Goal: Task Accomplishment & Management: Complete application form

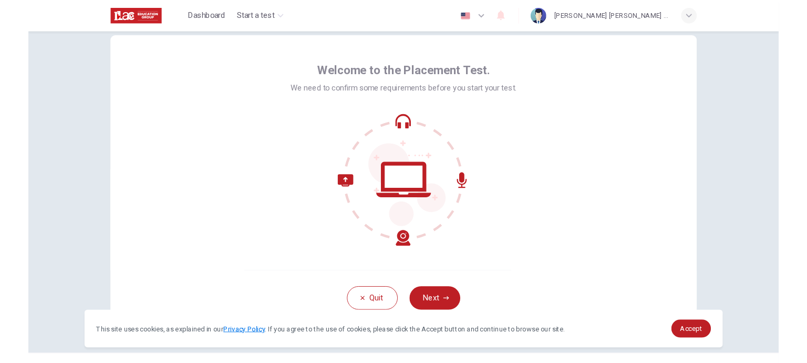
scroll to position [47, 0]
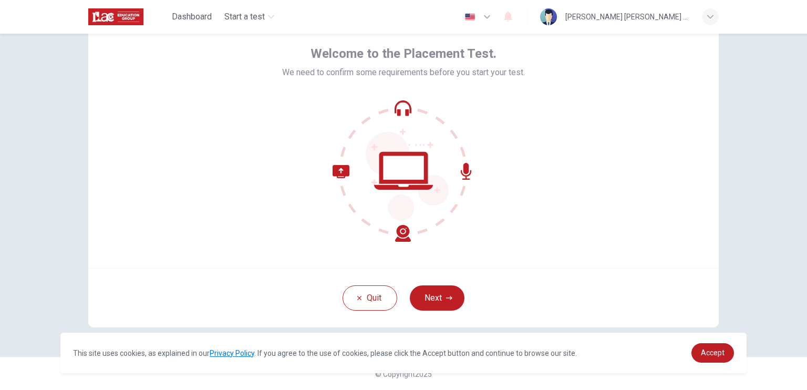
drag, startPoint x: 445, startPoint y: 293, endPoint x: 396, endPoint y: 240, distance: 71.8
click at [443, 294] on button "Next" at bounding box center [437, 297] width 55 height 25
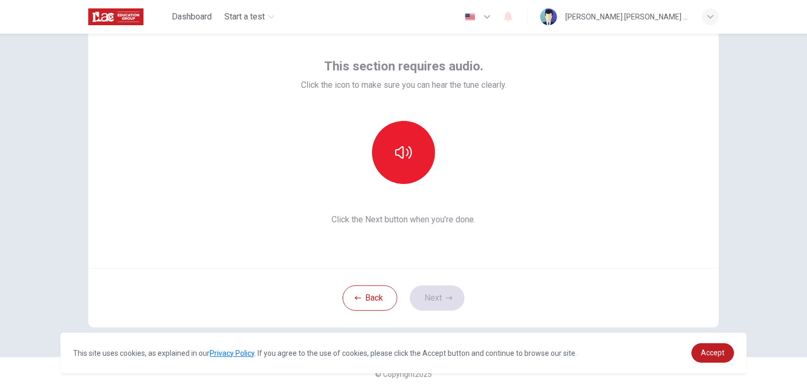
click at [493, 23] on icon "button" at bounding box center [487, 17] width 13 height 13
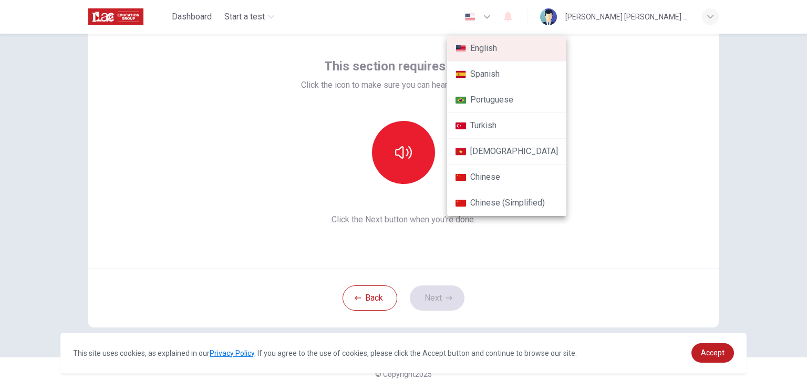
click at [492, 80] on li "Spanish" at bounding box center [506, 74] width 119 height 26
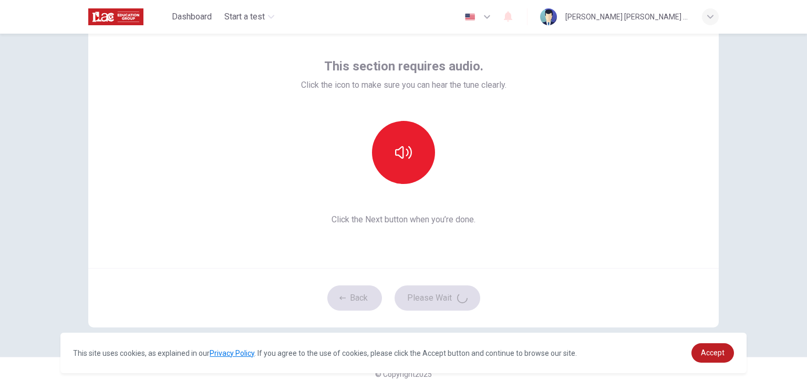
type input "es"
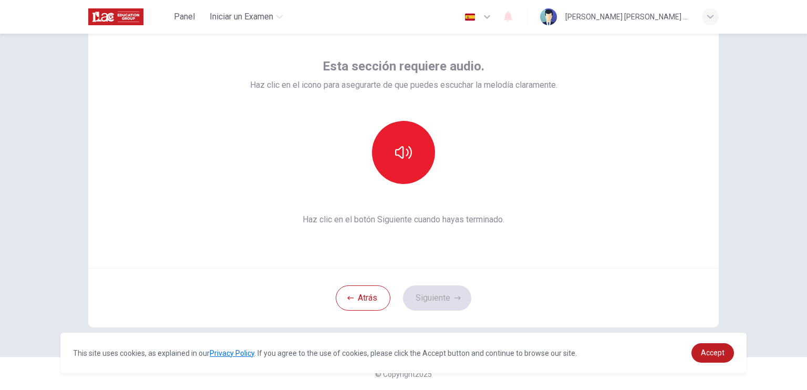
click at [459, 6] on button "button" at bounding box center [478, 16] width 38 height 21
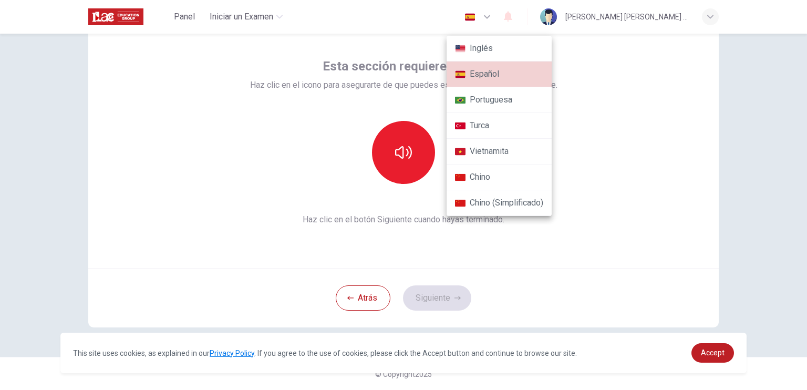
click at [645, 145] on div at bounding box center [403, 195] width 807 height 390
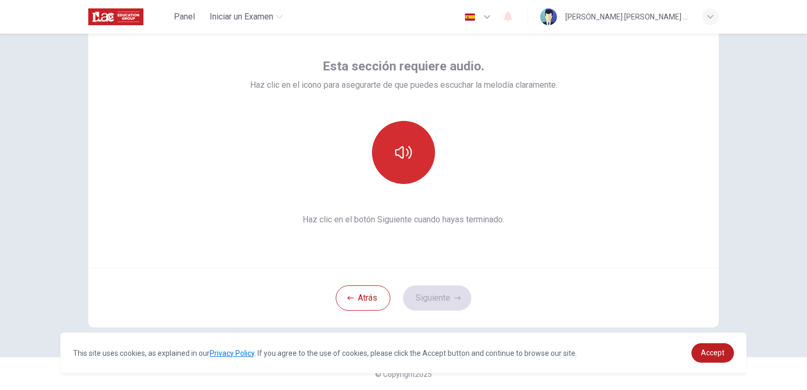
click at [399, 149] on icon "button" at bounding box center [403, 152] width 17 height 17
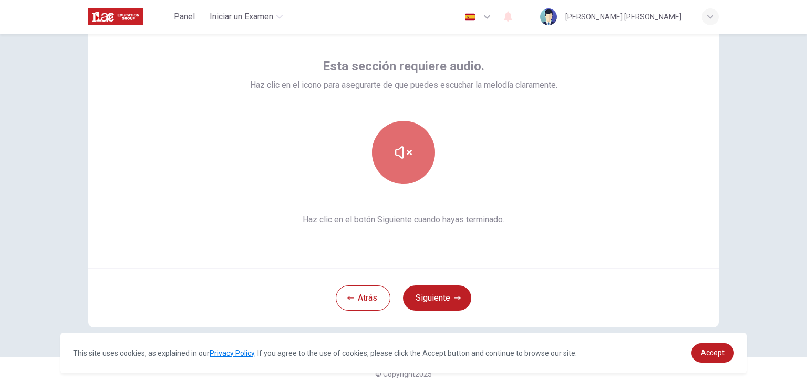
click at [404, 157] on icon "button" at bounding box center [403, 152] width 17 height 17
click at [418, 149] on button "button" at bounding box center [403, 152] width 63 height 63
click at [399, 148] on icon "button" at bounding box center [403, 152] width 17 height 17
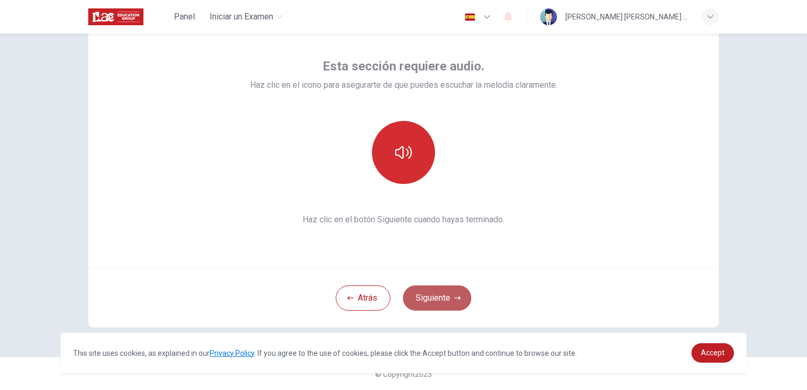
click at [446, 296] on button "Siguiente" at bounding box center [437, 297] width 68 height 25
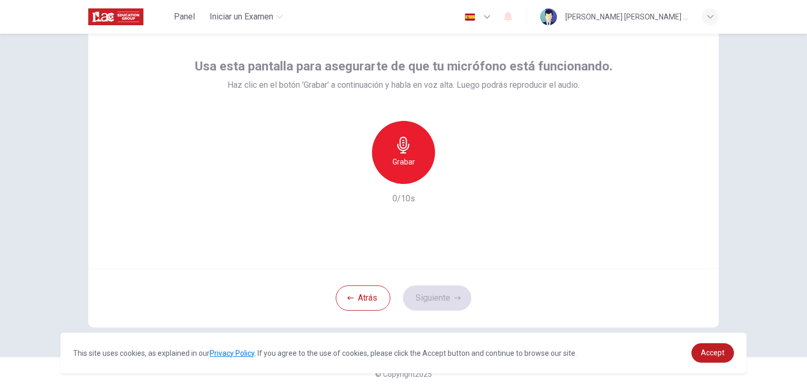
click at [415, 161] on div "Grabar" at bounding box center [403, 152] width 63 height 63
click at [444, 178] on div "button" at bounding box center [452, 175] width 17 height 17
click at [451, 178] on icon "button" at bounding box center [451, 176] width 7 height 8
click at [451, 172] on icon "button" at bounding box center [452, 175] width 11 height 11
click at [450, 173] on icon "button" at bounding box center [452, 175] width 5 height 6
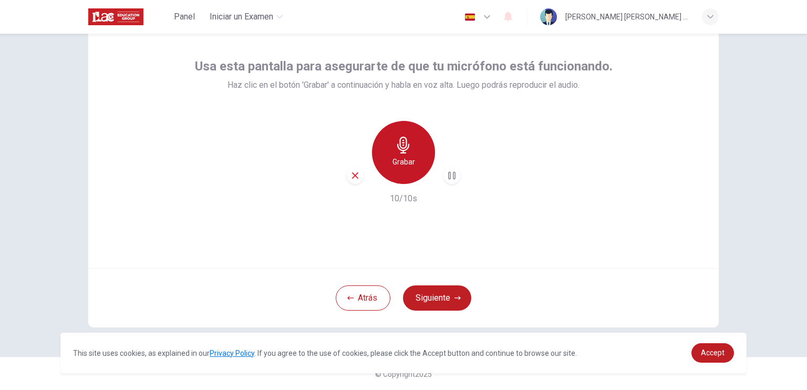
click at [410, 163] on h6 "Grabar" at bounding box center [404, 162] width 23 height 13
click at [402, 162] on h6 "Detener" at bounding box center [403, 162] width 27 height 13
click at [393, 163] on h6 "Grabar" at bounding box center [404, 162] width 23 height 13
click at [401, 156] on h6 "Detener" at bounding box center [403, 162] width 27 height 13
click at [454, 177] on icon "button" at bounding box center [452, 175] width 11 height 11
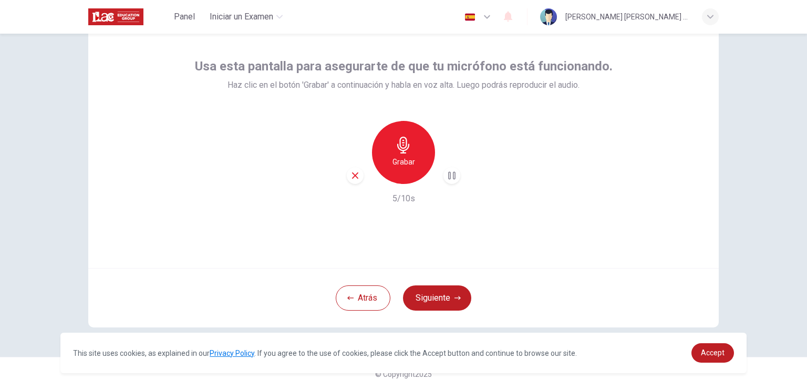
click at [448, 176] on icon "button" at bounding box center [451, 176] width 7 height 8
click at [450, 176] on icon "button" at bounding box center [452, 175] width 5 height 6
click at [449, 176] on icon "button" at bounding box center [452, 175] width 11 height 11
click at [196, 177] on div "Grabar 5/10s" at bounding box center [404, 163] width 418 height 84
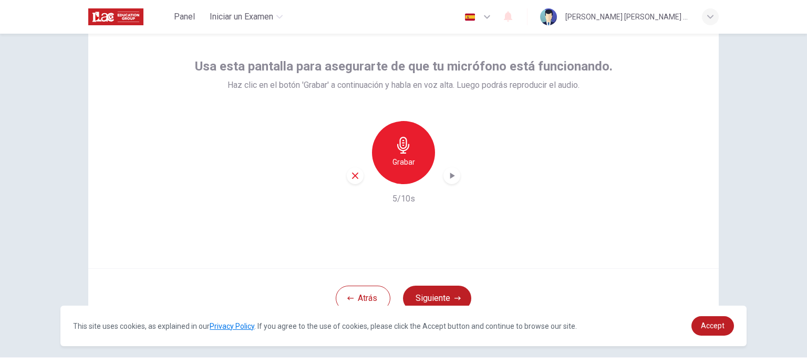
click at [374, 163] on div "Grabar" at bounding box center [403, 152] width 63 height 63
click at [455, 172] on div "button" at bounding box center [452, 175] width 17 height 17
click at [450, 176] on icon "button" at bounding box center [451, 176] width 7 height 8
click at [450, 176] on icon "button" at bounding box center [452, 175] width 5 height 6
click at [460, 177] on div "Grabar 10/10s" at bounding box center [404, 163] width 418 height 84
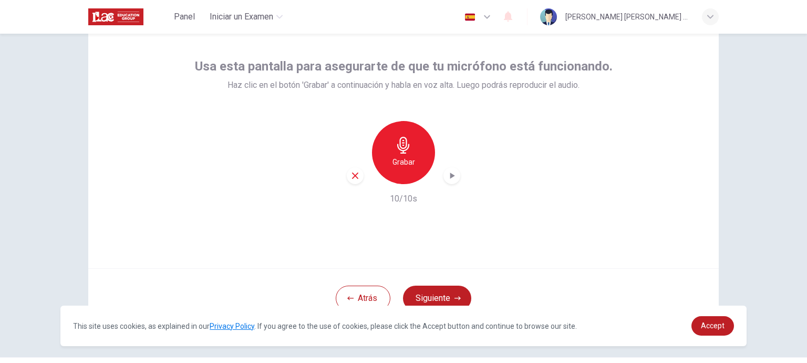
click at [454, 177] on icon "button" at bounding box center [452, 175] width 11 height 11
click at [405, 200] on h6 "10/10s" at bounding box center [403, 198] width 27 height 13
click at [352, 176] on icon "button" at bounding box center [355, 175] width 6 height 6
click at [408, 170] on div "Grabar" at bounding box center [403, 152] width 63 height 63
click at [452, 177] on icon "button" at bounding box center [452, 175] width 11 height 11
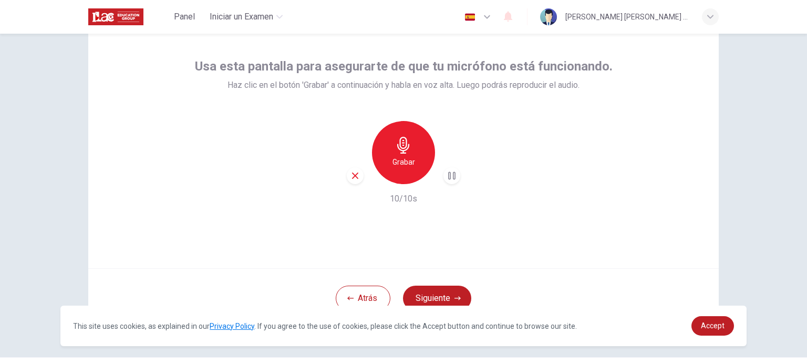
click at [388, 172] on div "Grabar" at bounding box center [403, 152] width 63 height 63
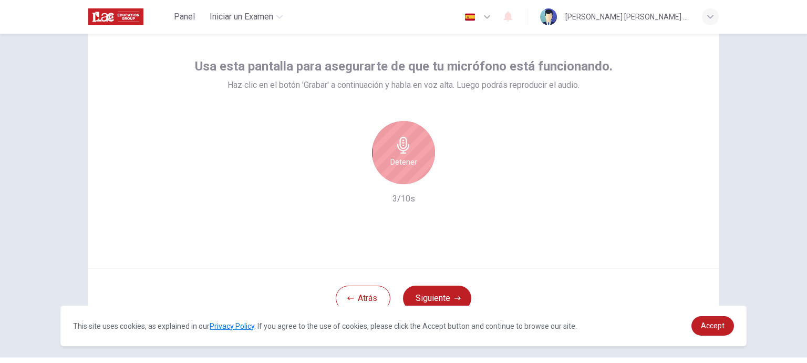
click at [356, 154] on div "Detener" at bounding box center [404, 152] width 114 height 63
click at [372, 153] on div "Detener" at bounding box center [403, 152] width 63 height 63
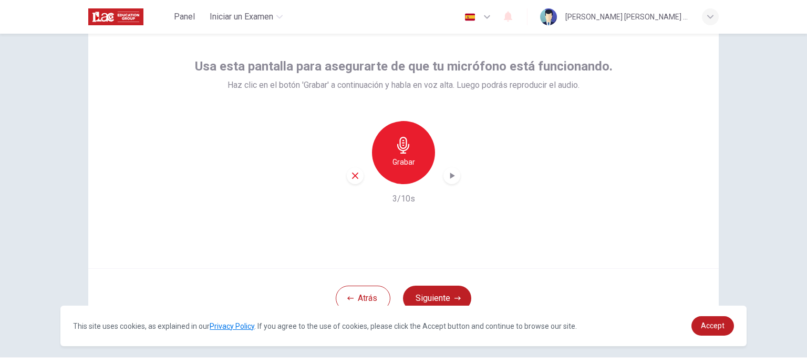
click at [354, 175] on icon "button" at bounding box center [355, 175] width 9 height 9
click at [396, 163] on h6 "Grabar" at bounding box center [404, 162] width 23 height 13
click at [450, 176] on icon "button" at bounding box center [452, 175] width 11 height 11
click at [429, 294] on button "Siguiente" at bounding box center [437, 297] width 68 height 25
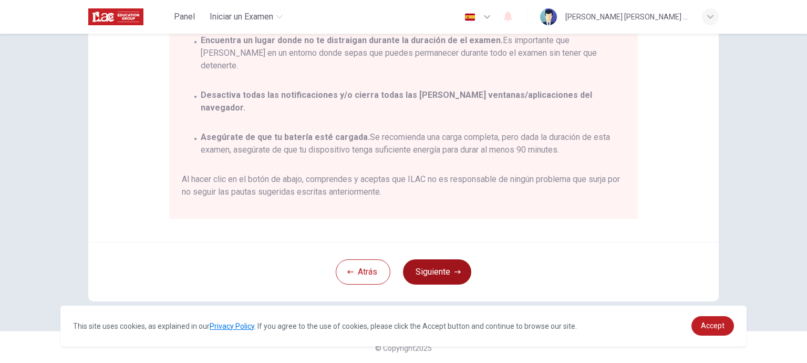
scroll to position [221, 0]
click at [724, 322] on span "Accept" at bounding box center [713, 325] width 24 height 8
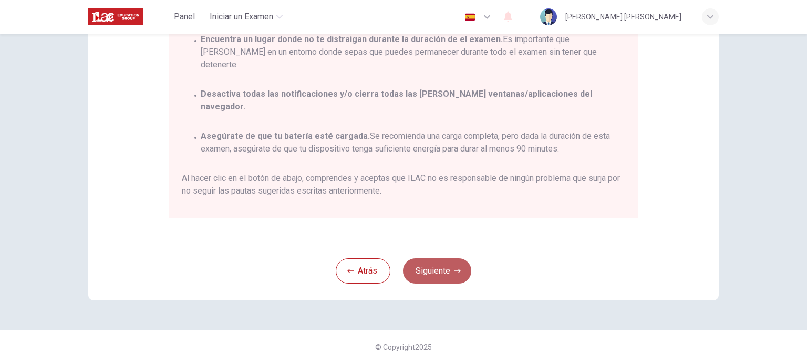
click at [448, 277] on button "Siguiente" at bounding box center [437, 270] width 68 height 25
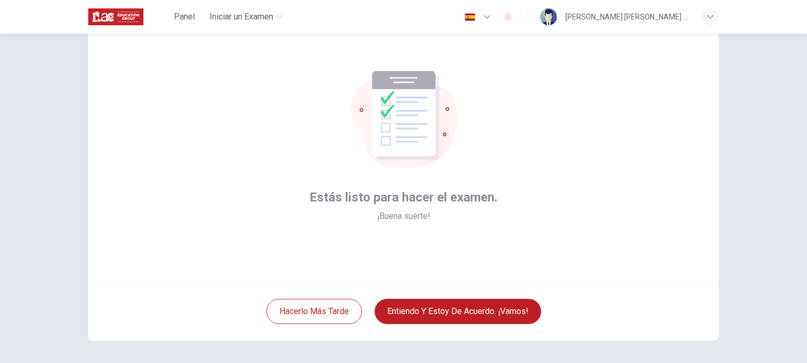
scroll to position [53, 0]
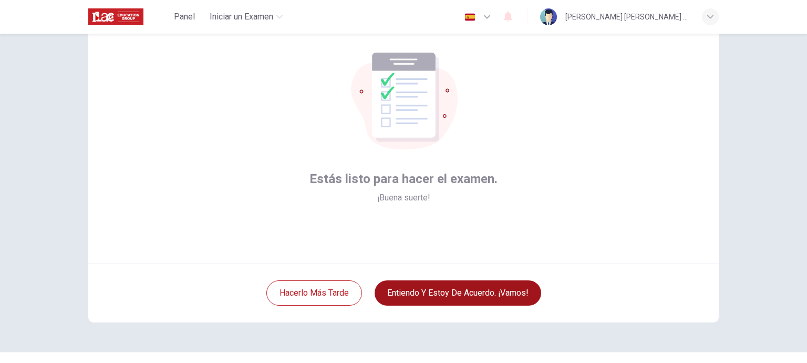
click at [479, 289] on button "Entiendo y estoy de acuerdo. ¡Vamos!" at bounding box center [458, 292] width 167 height 25
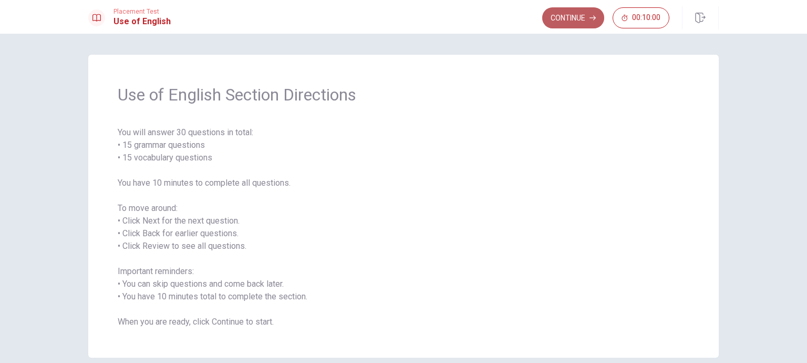
click at [585, 20] on button "Continue" at bounding box center [573, 17] width 62 height 21
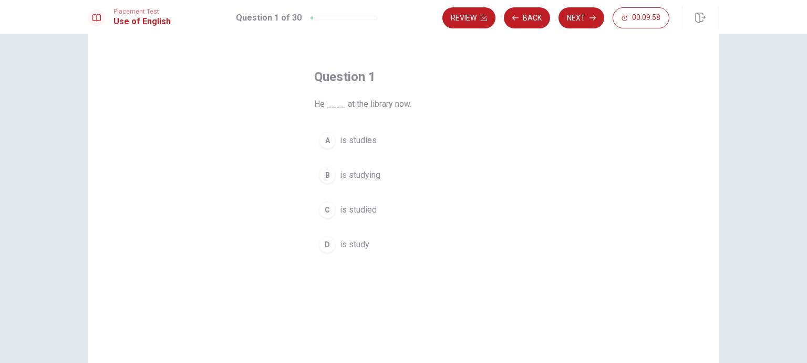
scroll to position [53, 0]
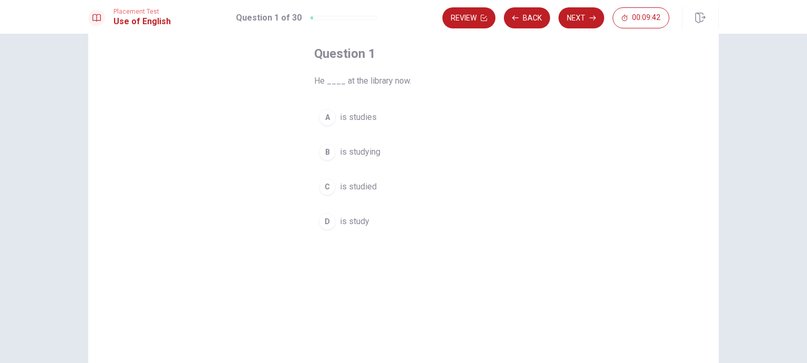
click at [324, 149] on div "B" at bounding box center [327, 151] width 17 height 17
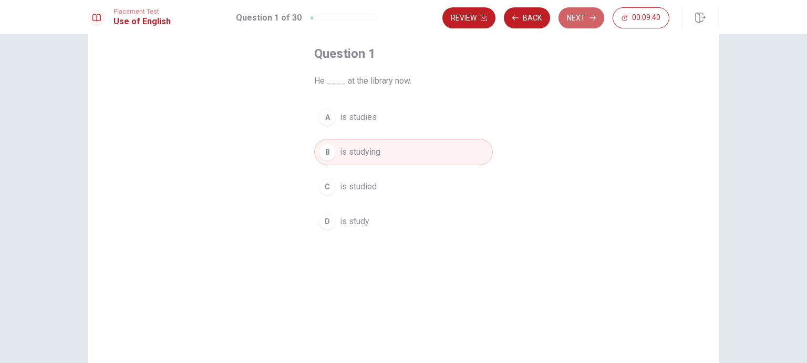
click at [579, 15] on button "Next" at bounding box center [582, 17] width 46 height 21
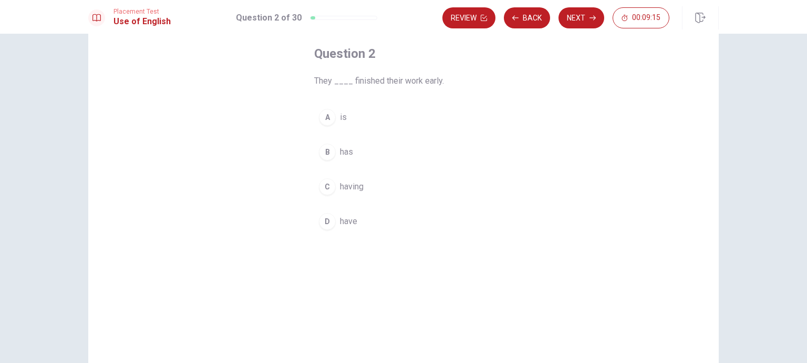
click at [325, 149] on div "B" at bounding box center [327, 151] width 17 height 17
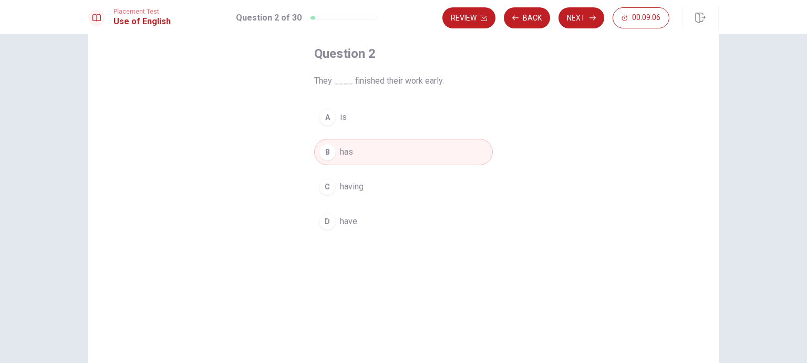
click at [603, 11] on div "Review Back Next 00:09:06" at bounding box center [556, 17] width 227 height 21
click at [595, 16] on icon "button" at bounding box center [593, 18] width 6 height 5
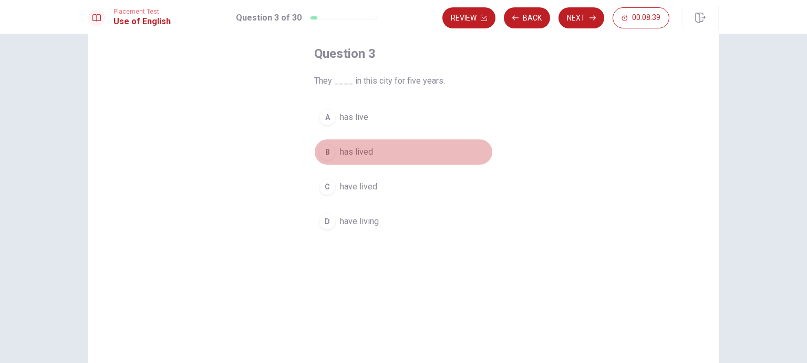
click at [328, 149] on div "B" at bounding box center [327, 151] width 17 height 17
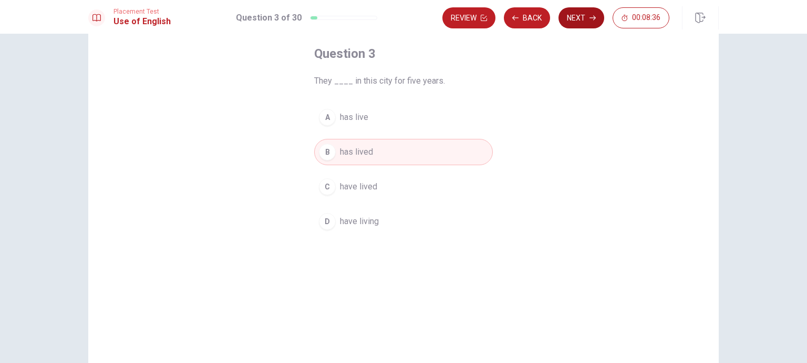
click at [579, 24] on button "Next" at bounding box center [582, 17] width 46 height 21
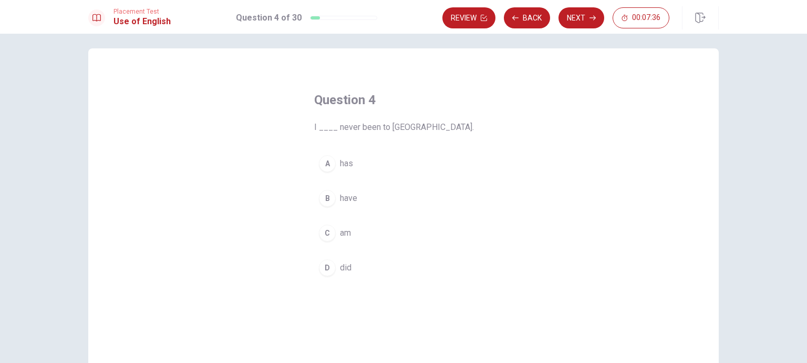
scroll to position [59, 0]
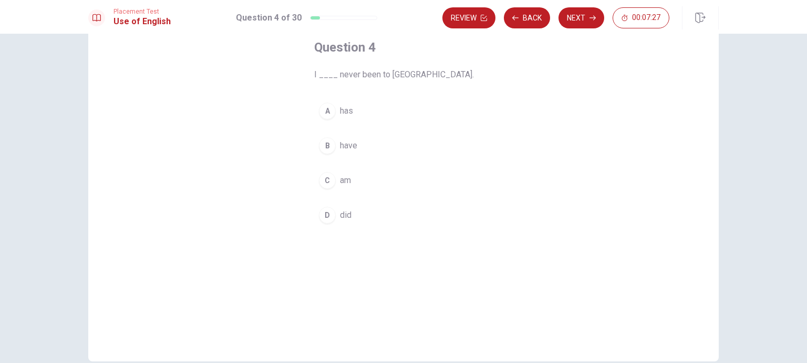
click at [328, 110] on div "A" at bounding box center [327, 110] width 17 height 17
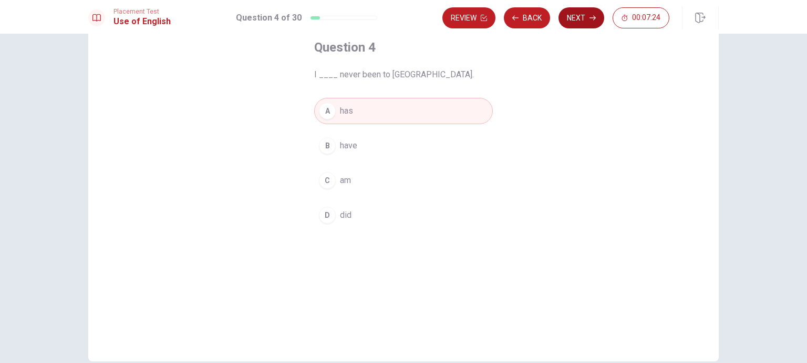
click at [585, 22] on button "Next" at bounding box center [582, 17] width 46 height 21
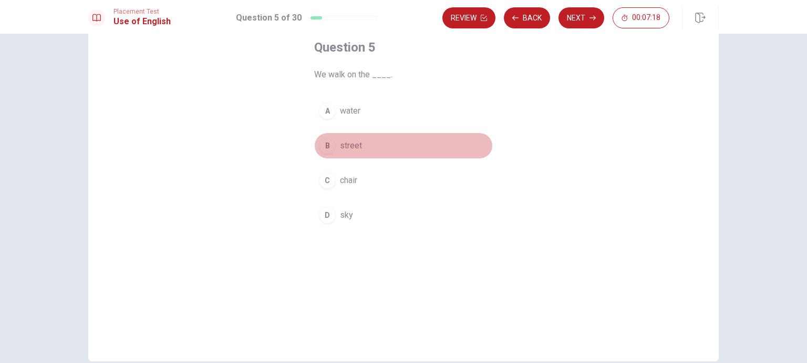
click at [322, 143] on div "B" at bounding box center [327, 145] width 17 height 17
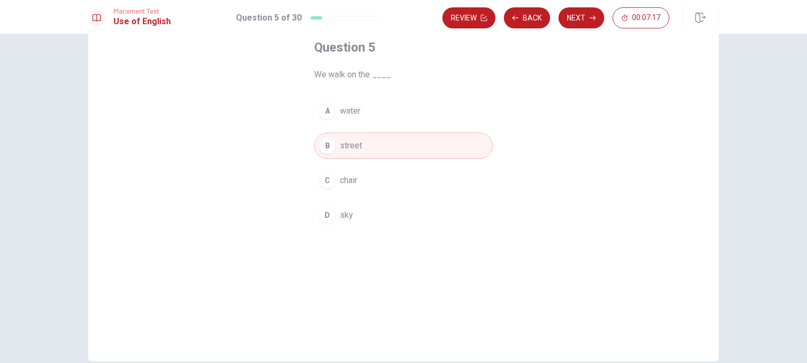
click at [581, 10] on button "Next" at bounding box center [582, 17] width 46 height 21
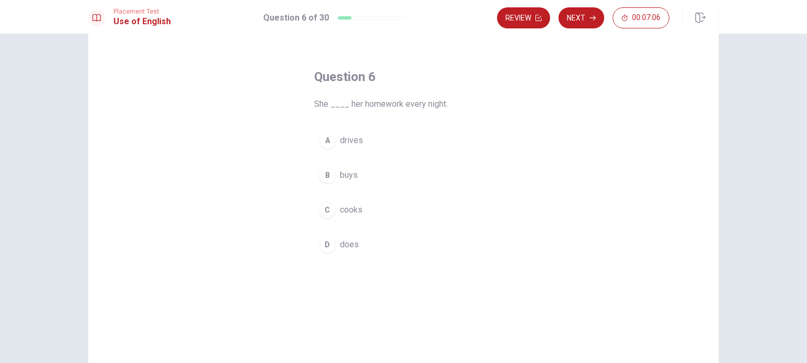
scroll to position [53, 0]
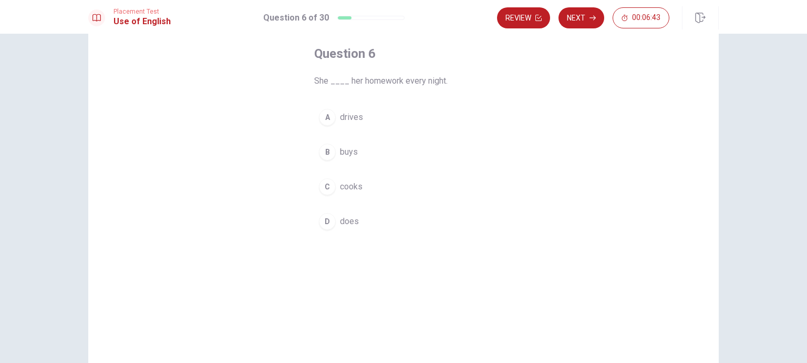
click at [327, 220] on div "D" at bounding box center [327, 221] width 17 height 17
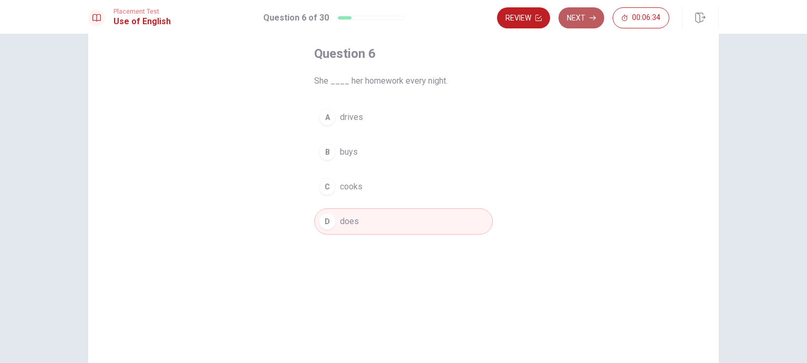
click at [576, 20] on button "Next" at bounding box center [582, 17] width 46 height 21
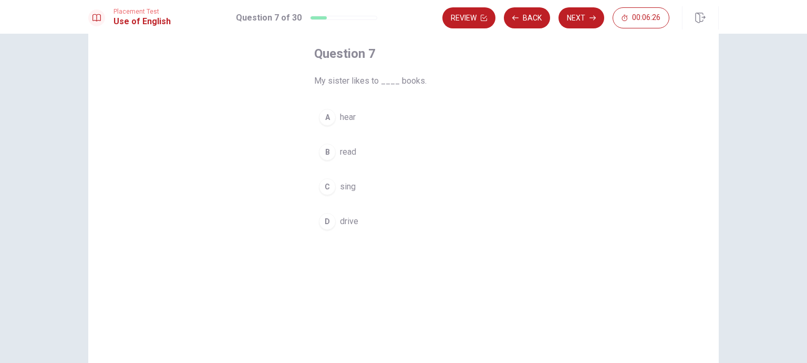
click at [322, 147] on div "B" at bounding box center [327, 151] width 17 height 17
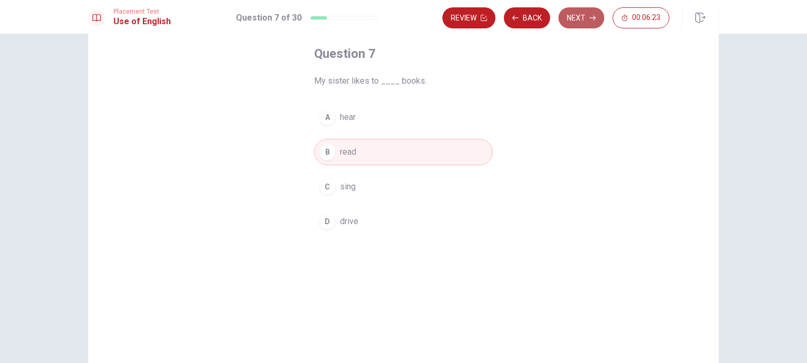
click at [590, 22] on button "Next" at bounding box center [582, 17] width 46 height 21
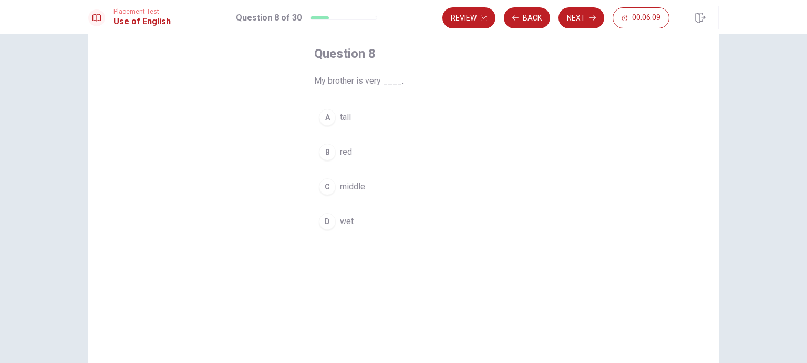
click at [321, 183] on div "C" at bounding box center [327, 186] width 17 height 17
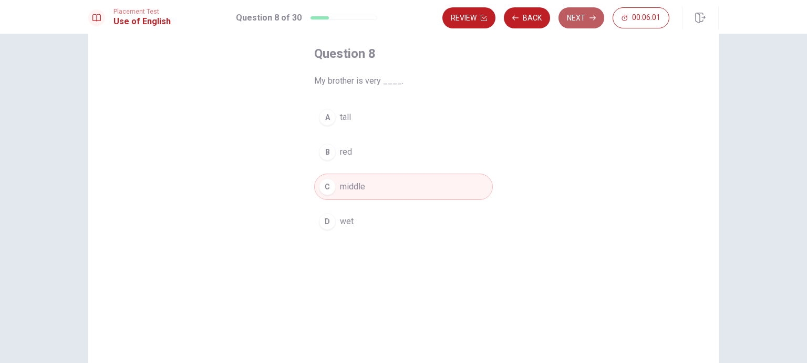
click at [587, 18] on button "Next" at bounding box center [582, 17] width 46 height 21
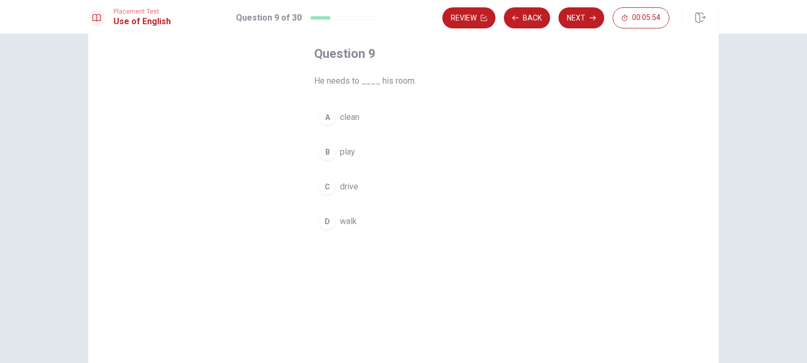
click at [328, 119] on div "A" at bounding box center [327, 117] width 17 height 17
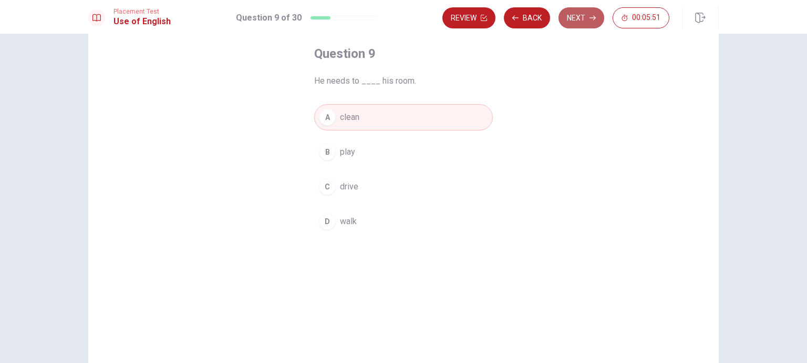
click at [597, 22] on button "Next" at bounding box center [582, 17] width 46 height 21
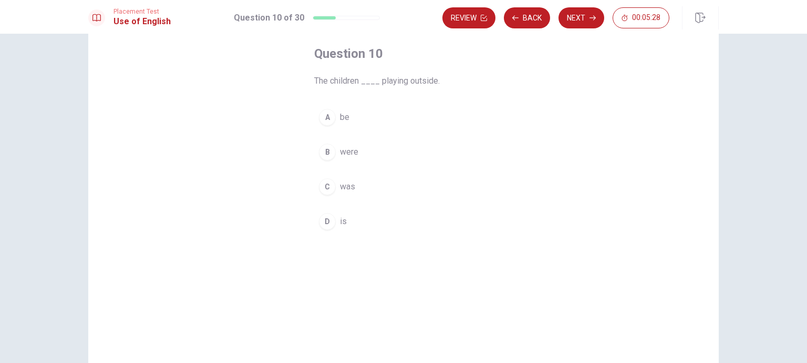
click at [326, 218] on div "D" at bounding box center [327, 221] width 17 height 17
click at [336, 155] on button "B were" at bounding box center [403, 152] width 179 height 26
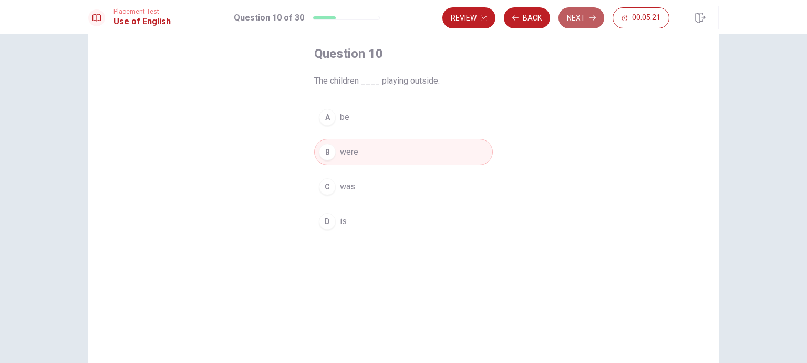
click at [589, 23] on button "Next" at bounding box center [582, 17] width 46 height 21
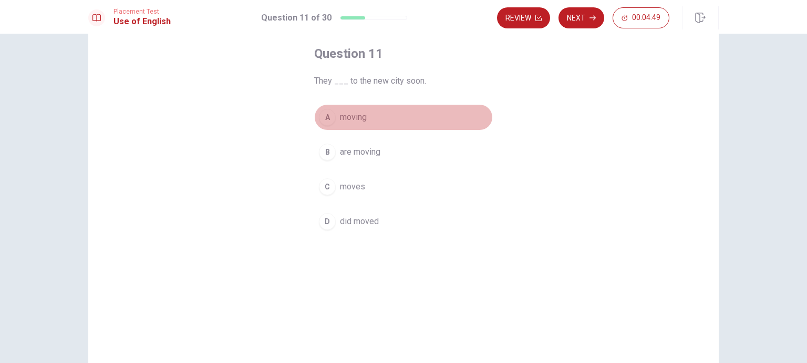
click at [326, 121] on div "A" at bounding box center [327, 117] width 17 height 17
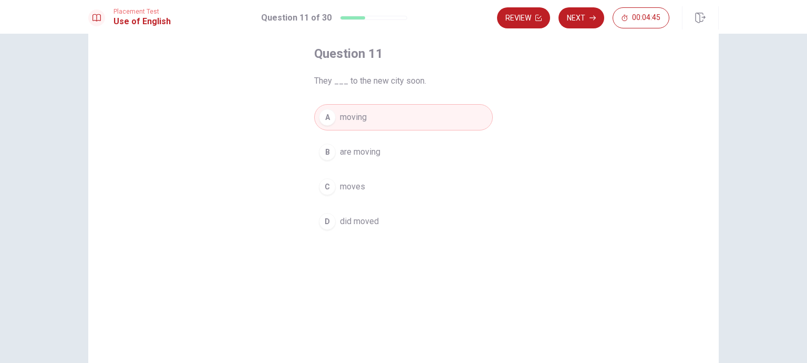
click at [321, 228] on div "D" at bounding box center [327, 221] width 17 height 17
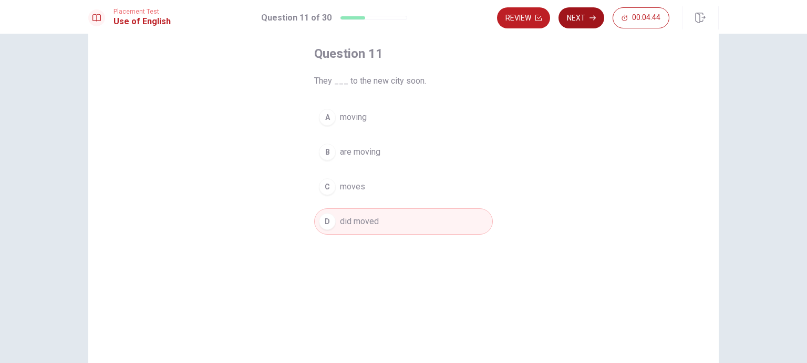
click at [589, 18] on button "Next" at bounding box center [582, 17] width 46 height 21
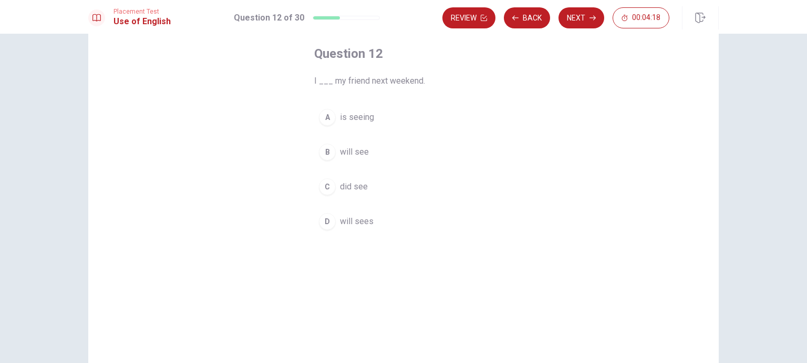
click at [328, 183] on div "C" at bounding box center [327, 186] width 17 height 17
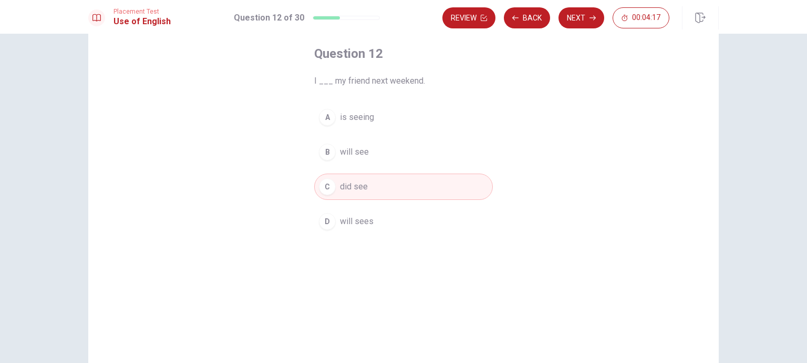
click at [331, 220] on div "D" at bounding box center [327, 221] width 17 height 17
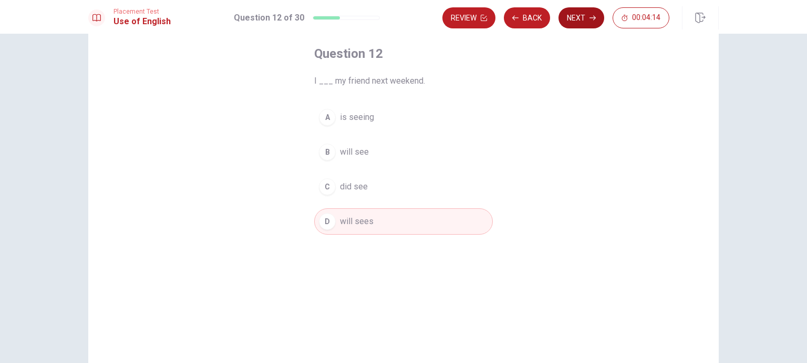
click at [584, 27] on button "Next" at bounding box center [582, 17] width 46 height 21
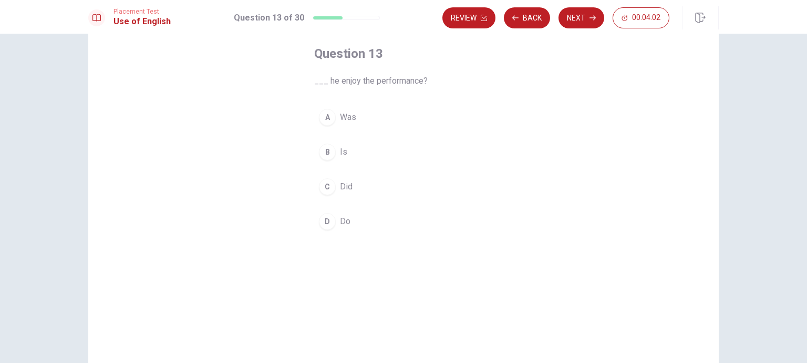
click at [328, 157] on div "B" at bounding box center [327, 151] width 17 height 17
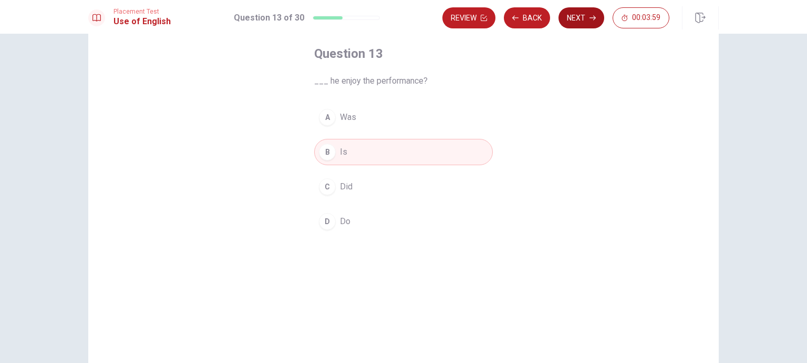
click at [579, 21] on button "Next" at bounding box center [582, 17] width 46 height 21
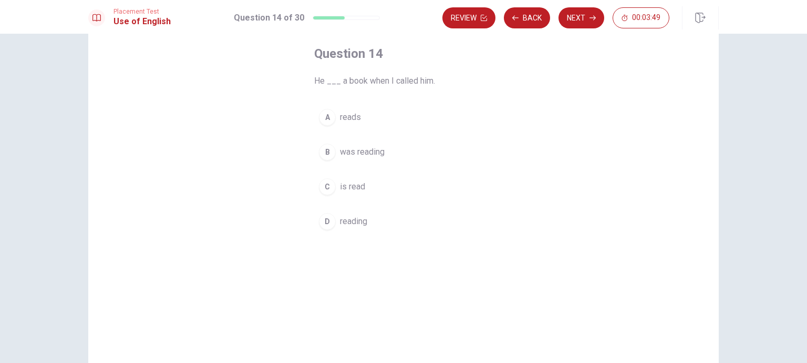
click at [326, 150] on div "B" at bounding box center [327, 151] width 17 height 17
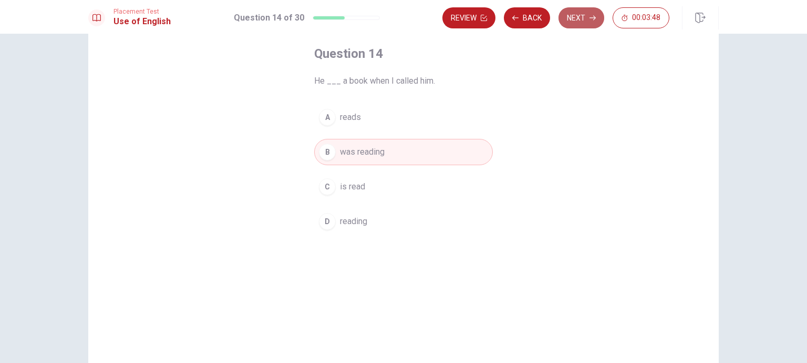
click at [574, 18] on button "Next" at bounding box center [582, 17] width 46 height 21
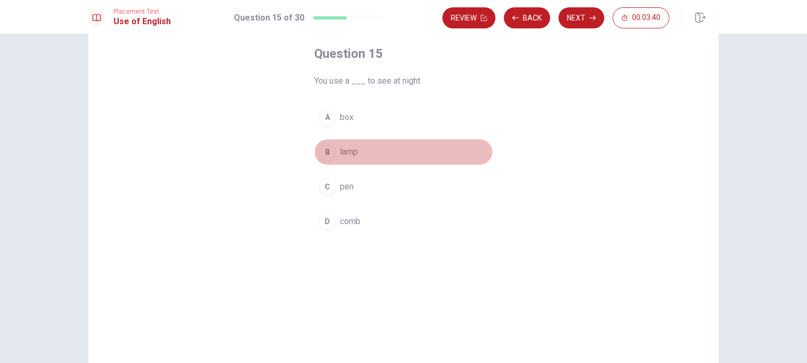
click at [330, 152] on div "B" at bounding box center [327, 151] width 17 height 17
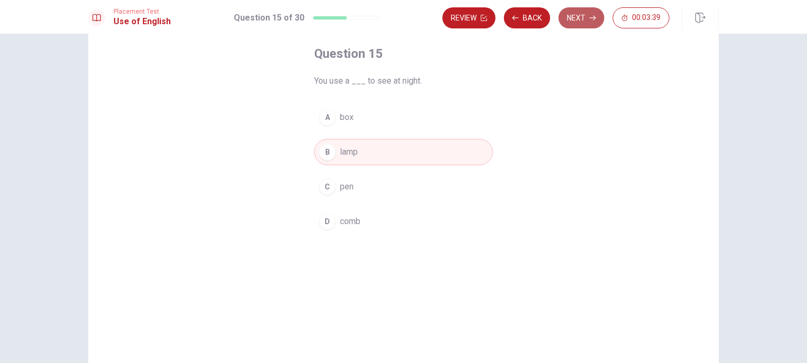
click at [582, 17] on button "Next" at bounding box center [582, 17] width 46 height 21
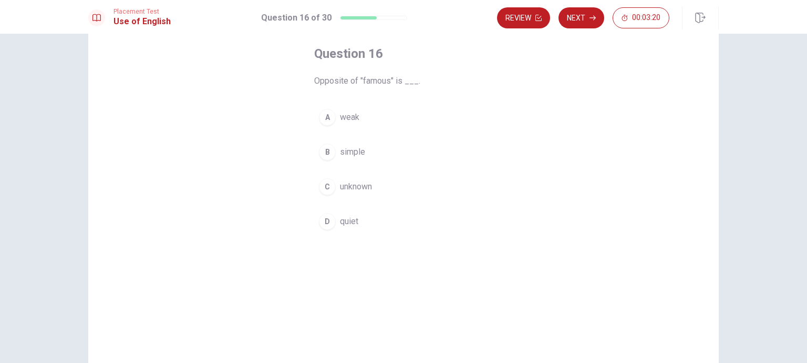
click at [324, 224] on div "D" at bounding box center [327, 221] width 17 height 17
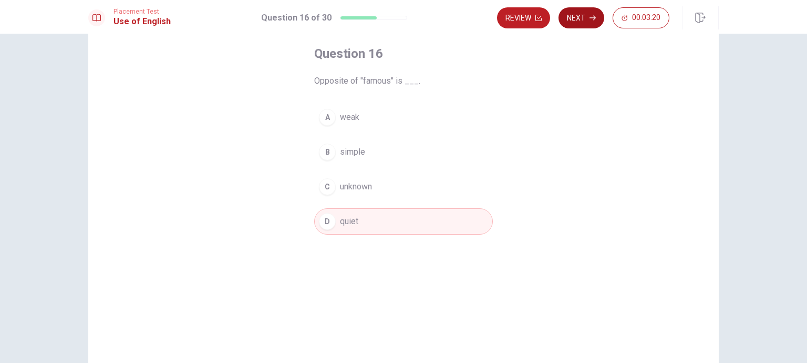
click at [592, 13] on button "Next" at bounding box center [582, 17] width 46 height 21
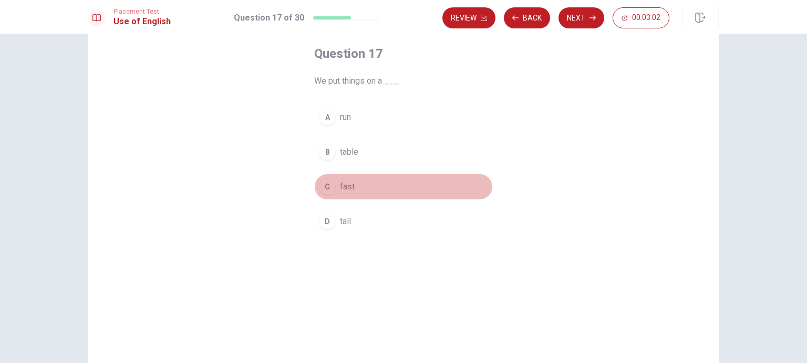
click at [324, 185] on div "C" at bounding box center [327, 186] width 17 height 17
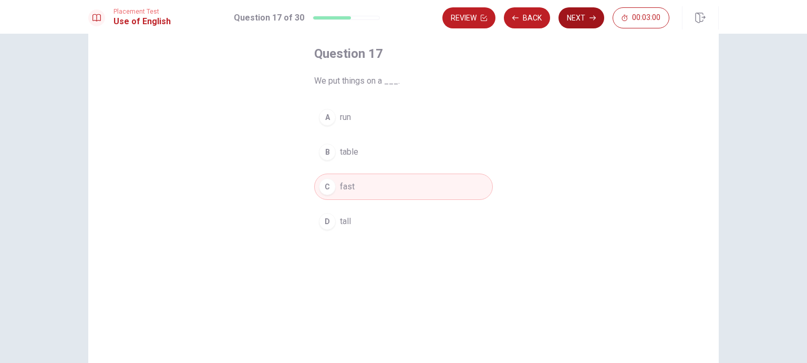
click at [569, 22] on button "Next" at bounding box center [582, 17] width 46 height 21
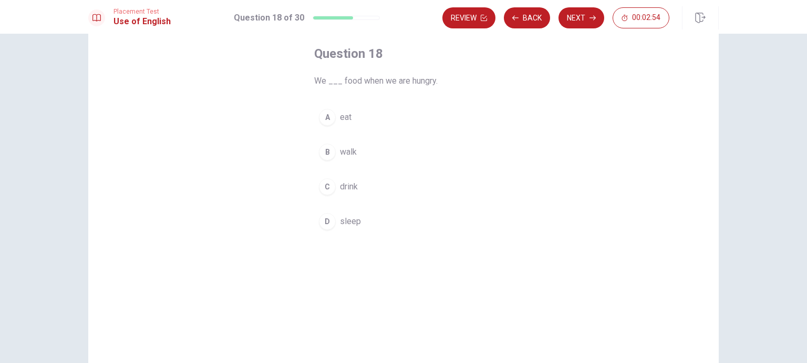
click at [325, 118] on div "A" at bounding box center [327, 117] width 17 height 17
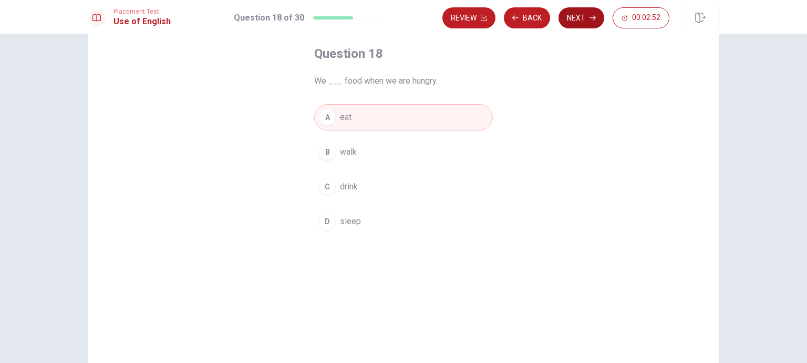
click at [574, 24] on button "Next" at bounding box center [582, 17] width 46 height 21
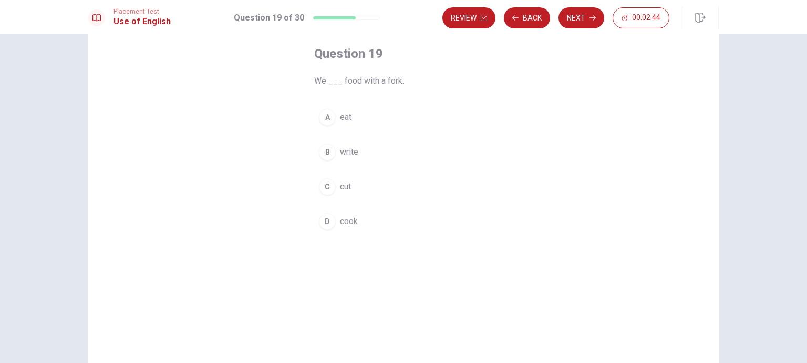
click at [332, 187] on div "C" at bounding box center [327, 186] width 17 height 17
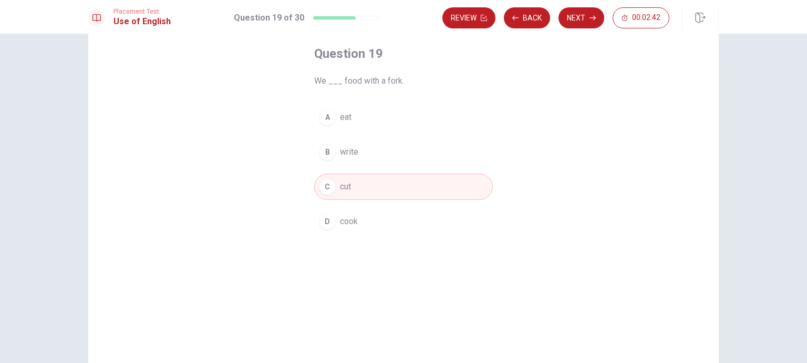
click at [350, 187] on button "C cut" at bounding box center [403, 186] width 179 height 26
click at [581, 23] on button "Next" at bounding box center [582, 17] width 46 height 21
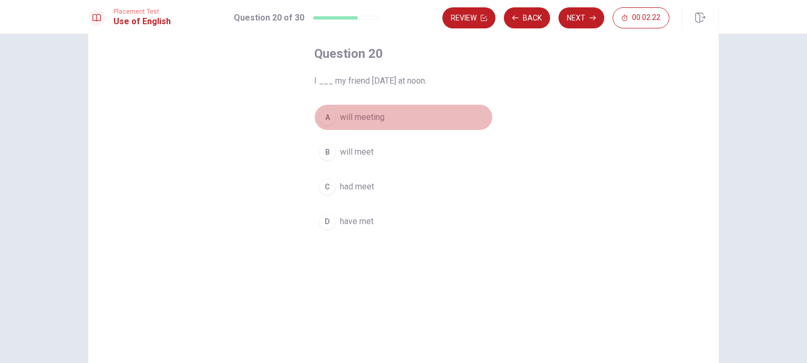
click at [325, 116] on div "A" at bounding box center [327, 117] width 17 height 17
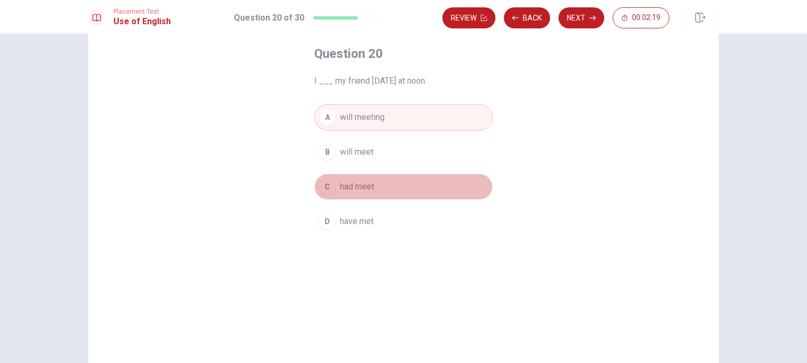
click at [323, 181] on div "C" at bounding box center [327, 186] width 17 height 17
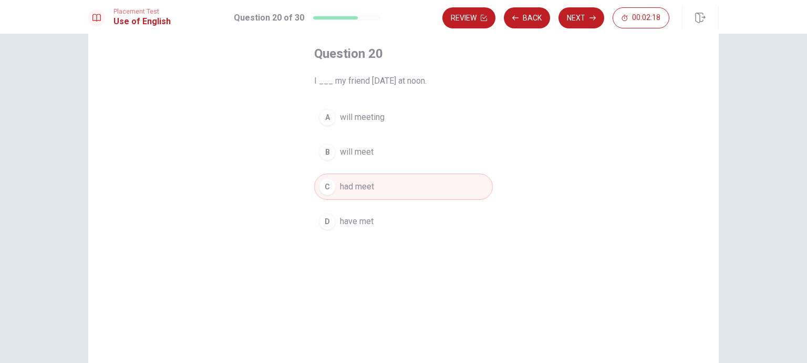
click at [331, 217] on div "D" at bounding box center [327, 221] width 17 height 17
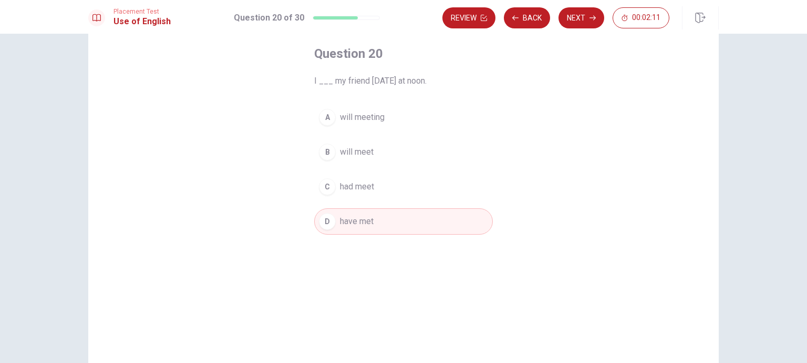
click at [328, 153] on div "B" at bounding box center [327, 151] width 17 height 17
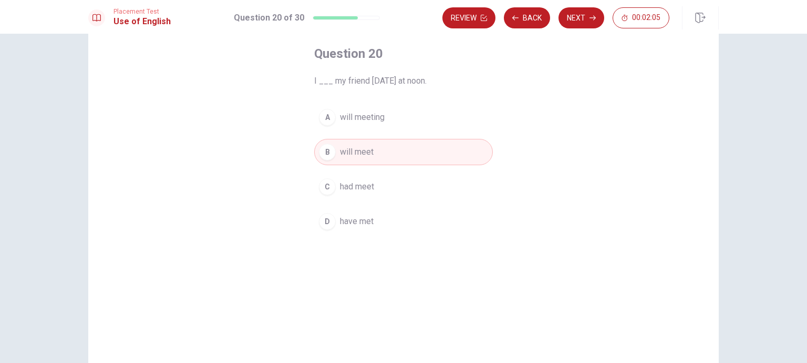
click at [327, 119] on div "A" at bounding box center [327, 117] width 17 height 17
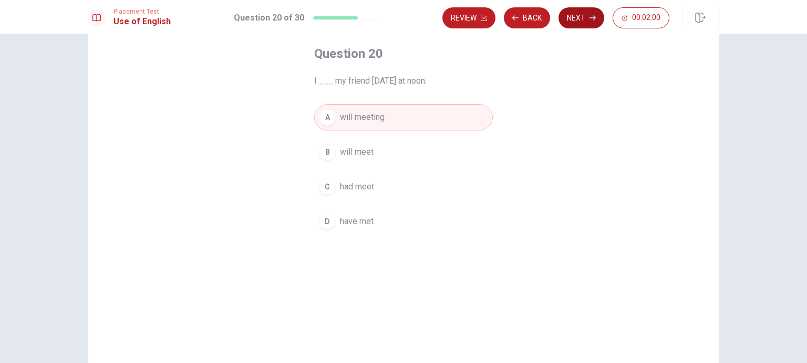
click at [583, 10] on button "Next" at bounding box center [582, 17] width 46 height 21
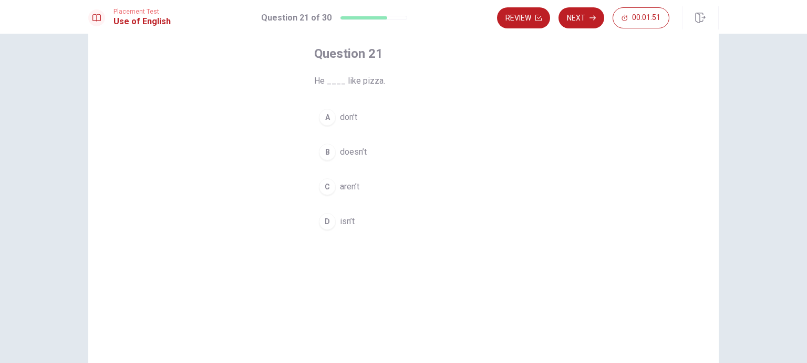
click at [322, 147] on div "B" at bounding box center [327, 151] width 17 height 17
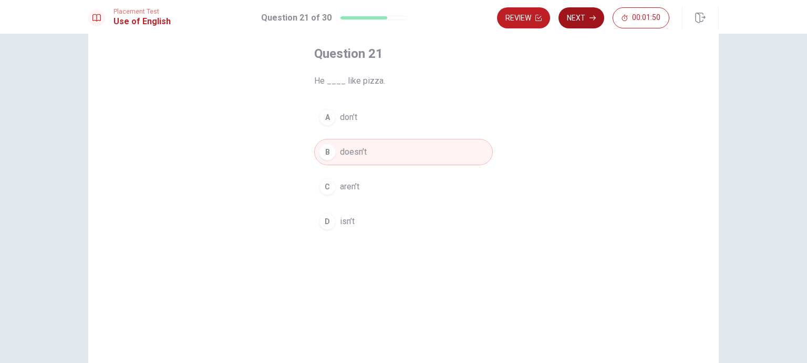
click at [582, 16] on button "Next" at bounding box center [582, 17] width 46 height 21
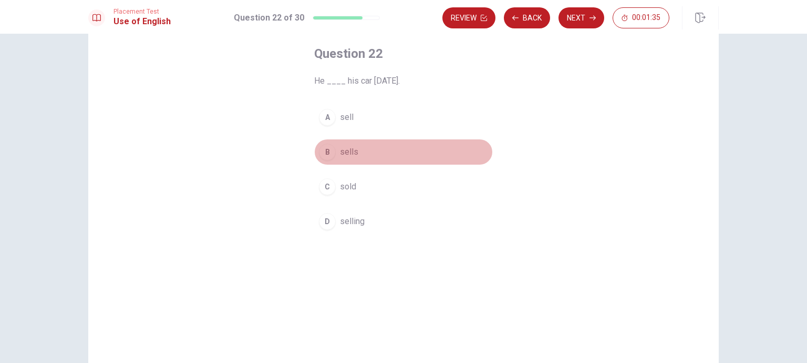
click at [325, 143] on div "B" at bounding box center [327, 151] width 17 height 17
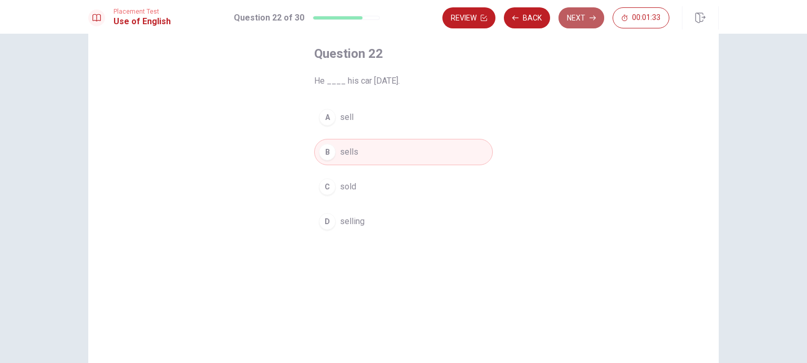
click at [592, 11] on button "Next" at bounding box center [582, 17] width 46 height 21
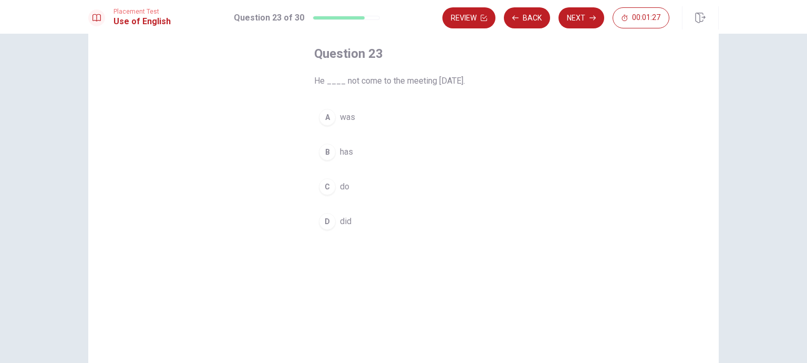
click at [327, 115] on div "A" at bounding box center [327, 117] width 17 height 17
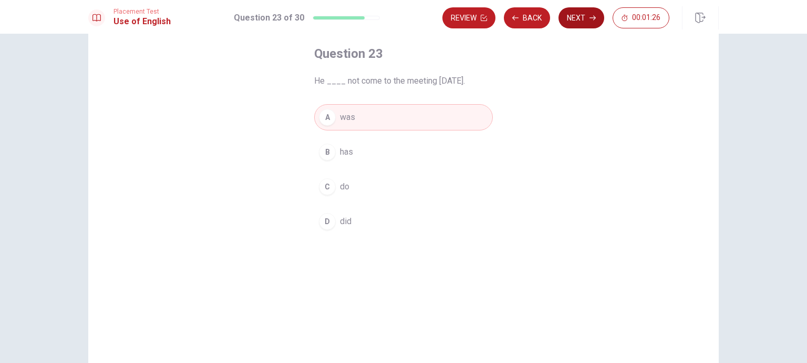
click at [585, 19] on button "Next" at bounding box center [582, 17] width 46 height 21
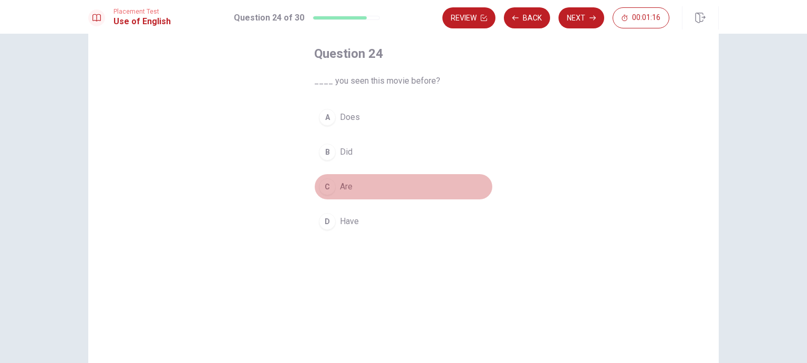
click at [325, 181] on div "C" at bounding box center [327, 186] width 17 height 17
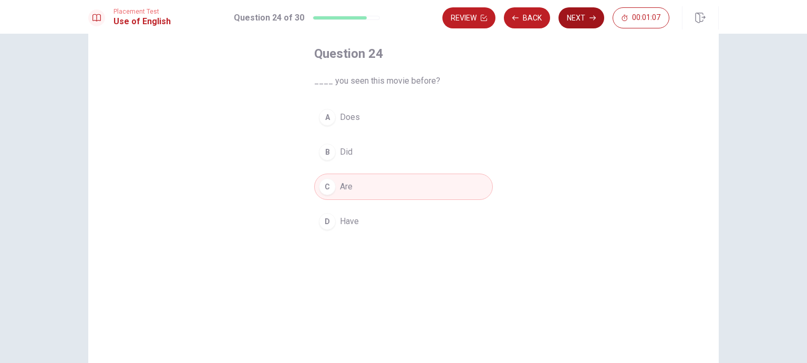
click at [582, 18] on button "Next" at bounding box center [582, 17] width 46 height 21
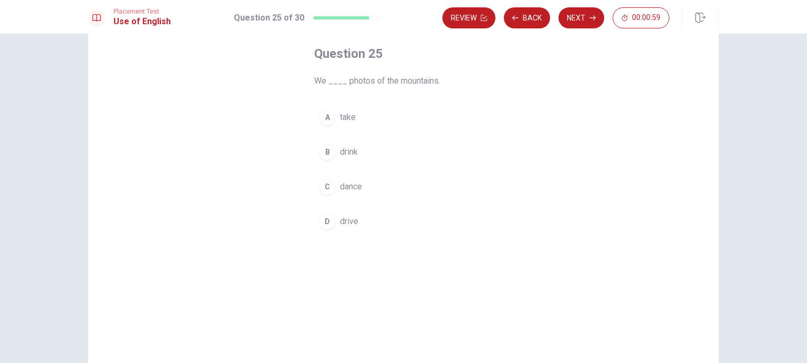
drag, startPoint x: 316, startPoint y: 113, endPoint x: 328, endPoint y: 109, distance: 12.6
click at [322, 112] on div "A" at bounding box center [327, 117] width 17 height 17
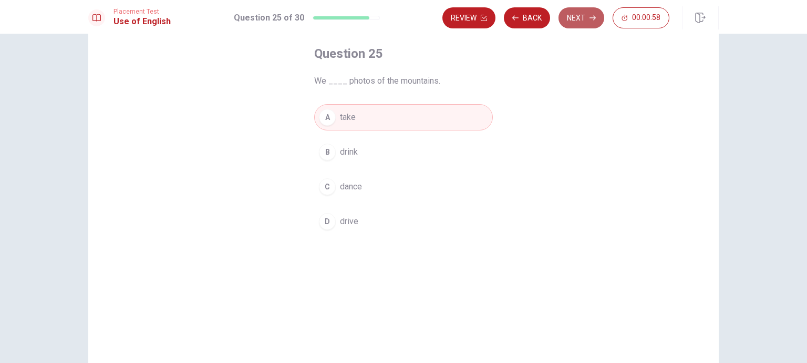
click at [580, 14] on button "Next" at bounding box center [582, 17] width 46 height 21
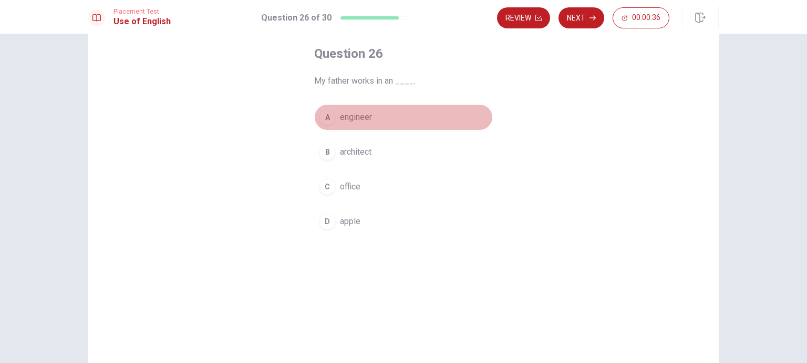
click at [322, 119] on div "A" at bounding box center [327, 117] width 17 height 17
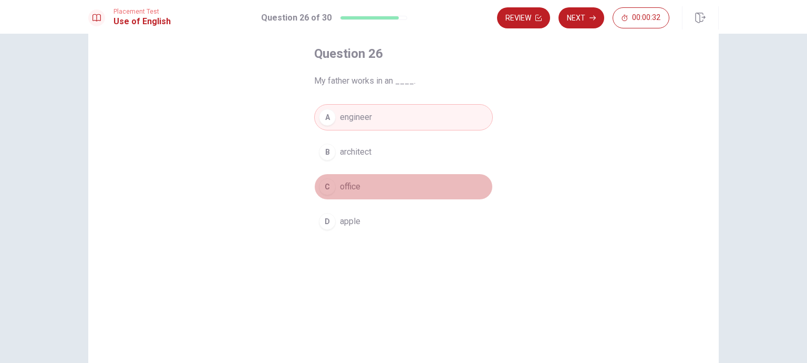
click at [326, 188] on div "C" at bounding box center [327, 186] width 17 height 17
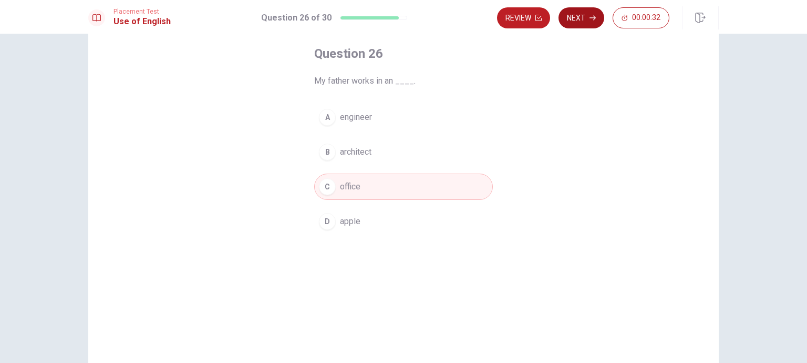
click at [579, 25] on button "Next" at bounding box center [582, 17] width 46 height 21
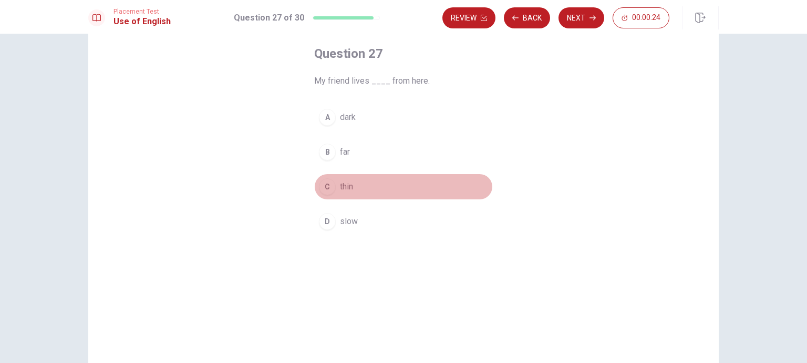
click at [330, 180] on div "C" at bounding box center [327, 186] width 17 height 17
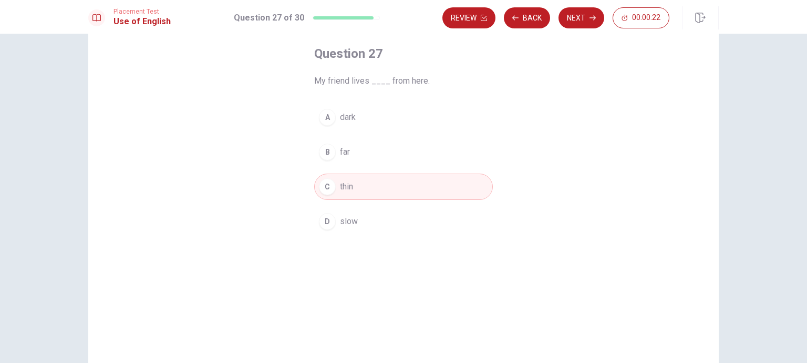
click at [330, 149] on div "B" at bounding box center [327, 151] width 17 height 17
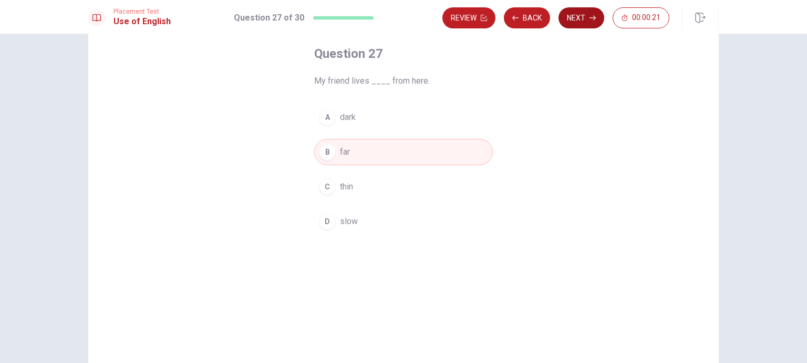
click at [574, 14] on button "Next" at bounding box center [582, 17] width 46 height 21
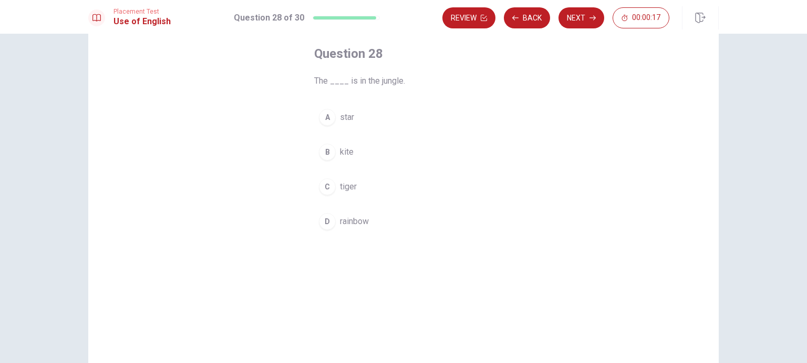
click at [326, 186] on div "C" at bounding box center [327, 186] width 17 height 17
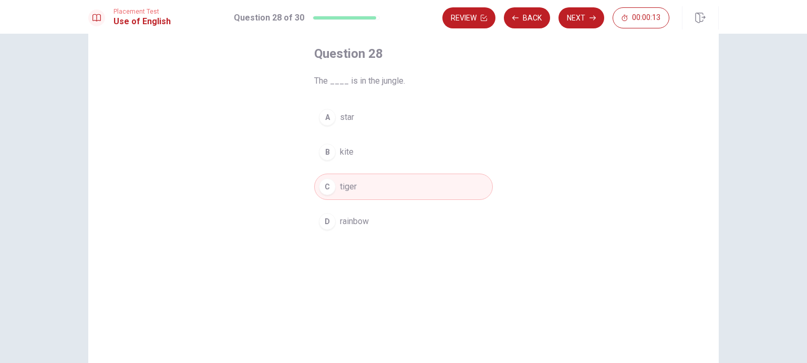
click at [321, 219] on div "D" at bounding box center [327, 221] width 17 height 17
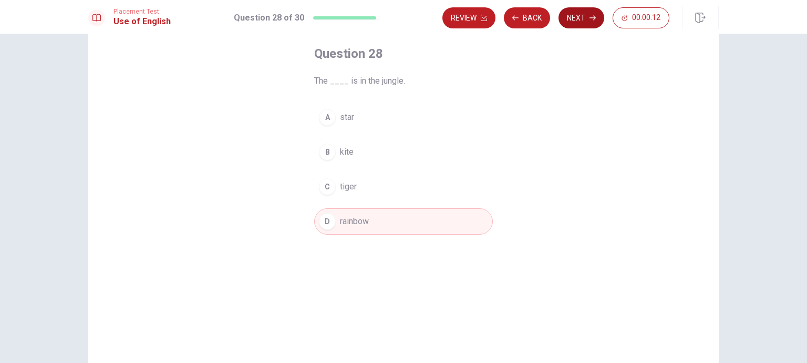
click at [584, 20] on button "Next" at bounding box center [582, 17] width 46 height 21
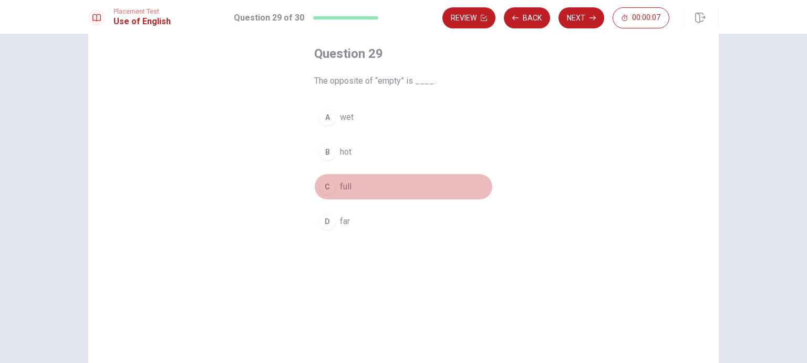
click at [323, 187] on div "C" at bounding box center [327, 186] width 17 height 17
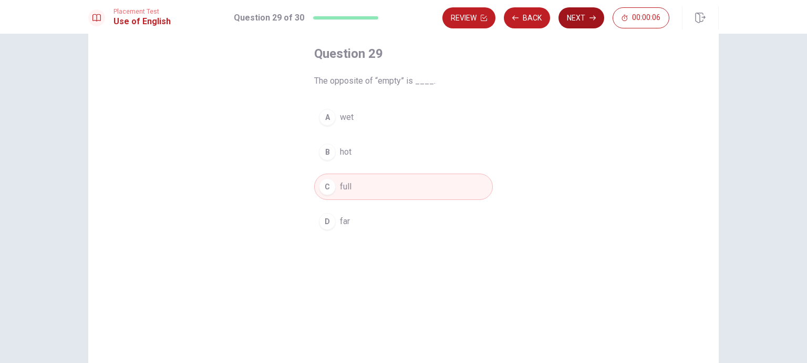
click at [588, 20] on button "Next" at bounding box center [582, 17] width 46 height 21
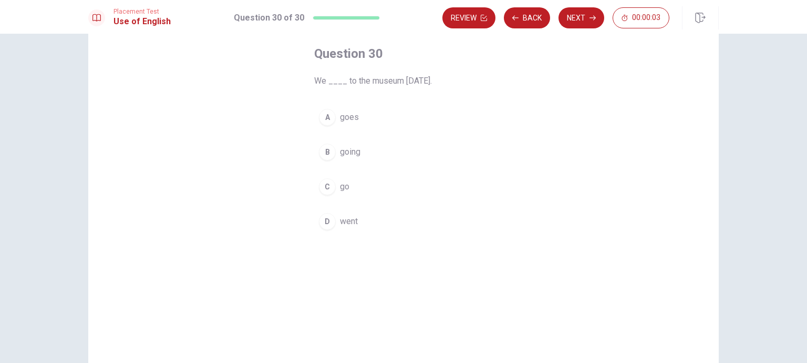
click at [328, 116] on div "A" at bounding box center [327, 117] width 17 height 17
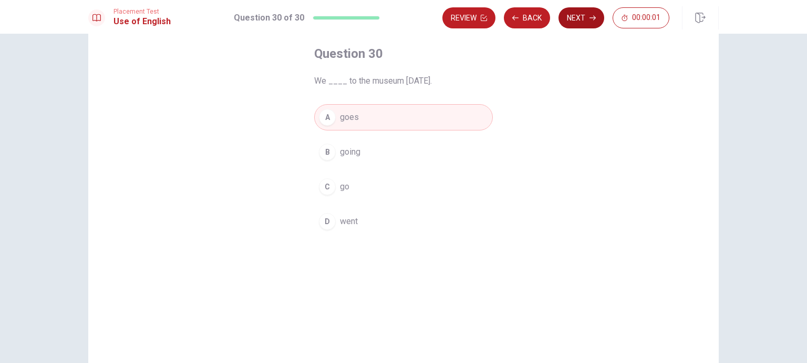
click at [578, 15] on button "Next" at bounding box center [582, 17] width 46 height 21
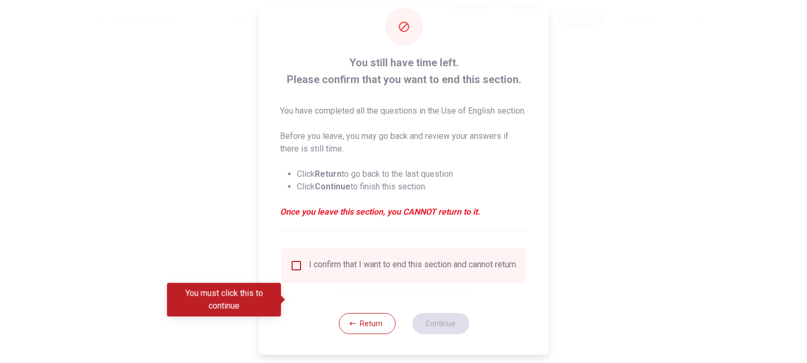
scroll to position [42, 0]
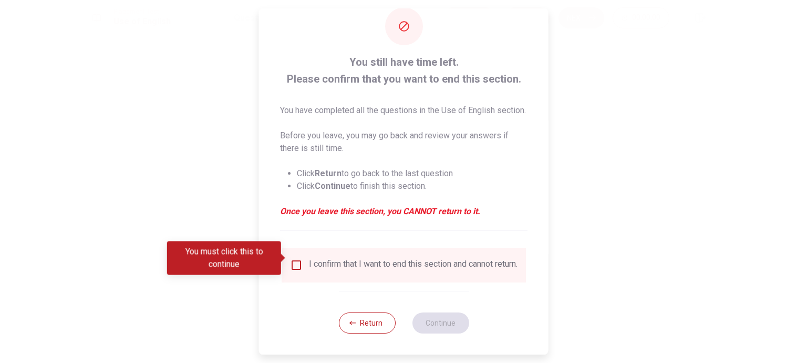
click at [295, 259] on input "You must click this to continue" at bounding box center [296, 265] width 13 height 13
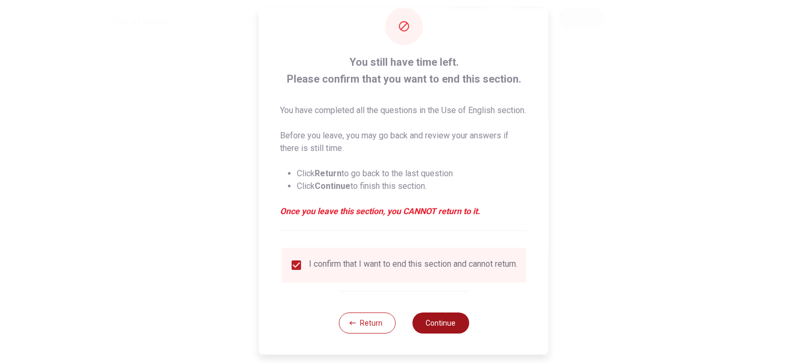
click at [444, 317] on button "Continue" at bounding box center [440, 322] width 57 height 21
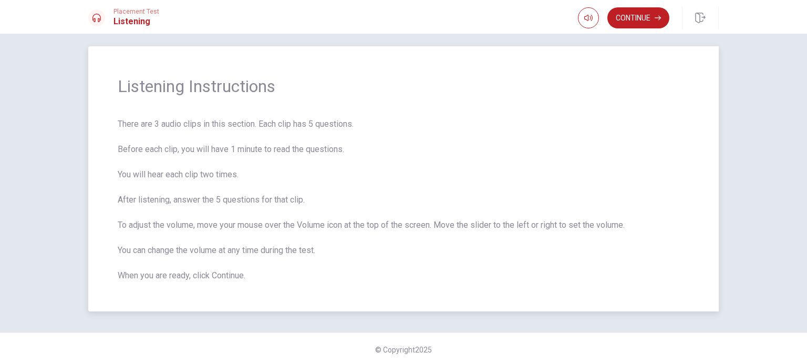
scroll to position [11, 0]
click at [647, 23] on button "Continue" at bounding box center [639, 17] width 62 height 21
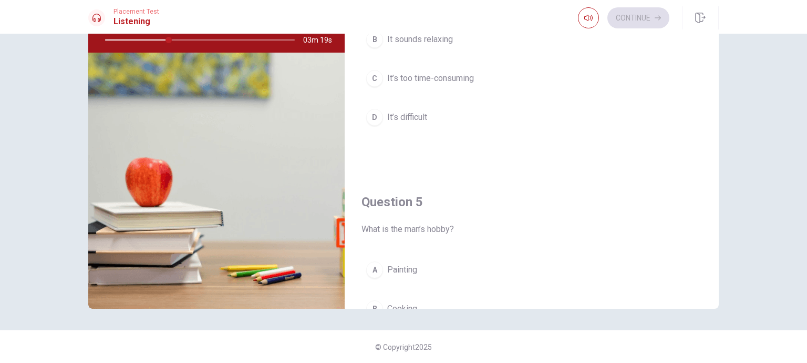
scroll to position [870, 0]
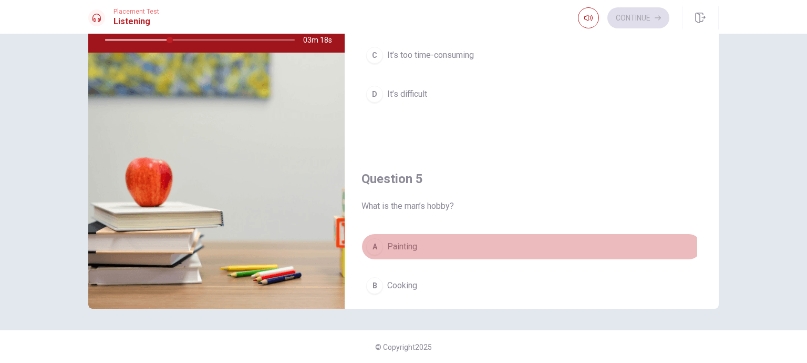
click at [368, 243] on div "A" at bounding box center [374, 246] width 17 height 17
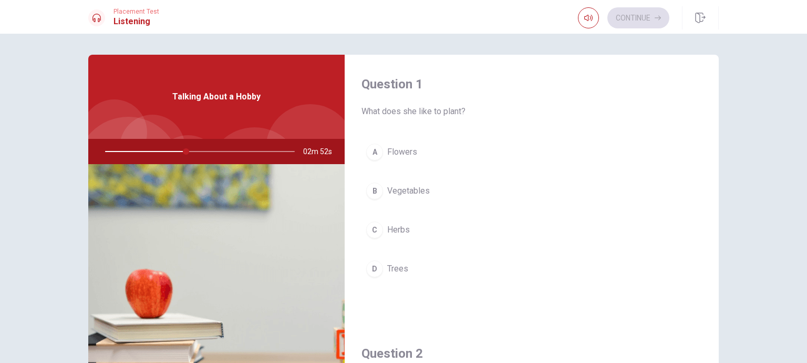
scroll to position [53, 0]
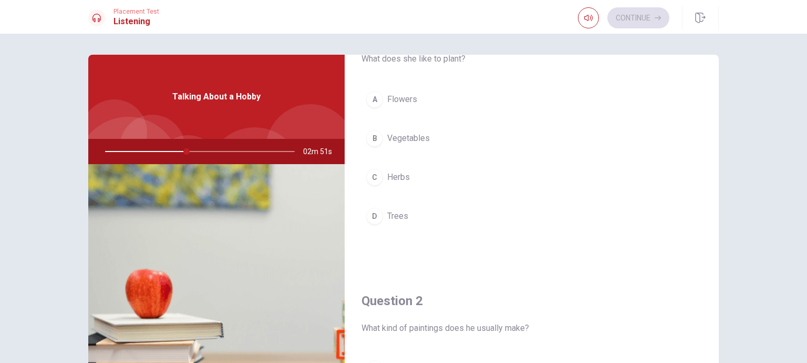
click at [373, 101] on div "A" at bounding box center [374, 99] width 17 height 17
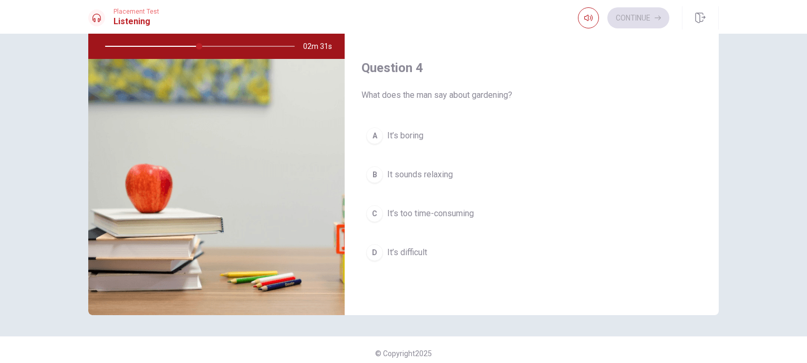
scroll to position [736, 0]
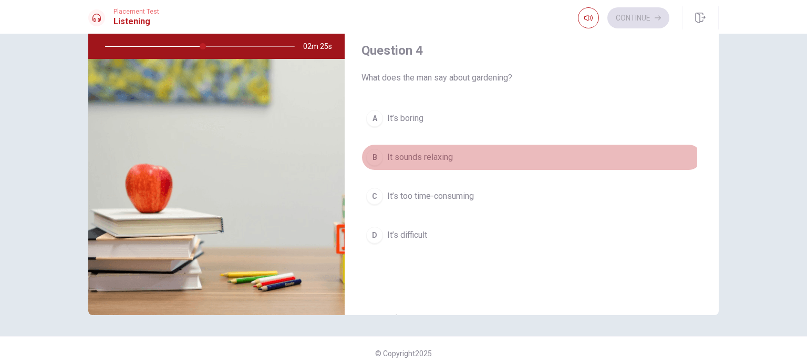
click at [376, 155] on div "B" at bounding box center [374, 157] width 17 height 17
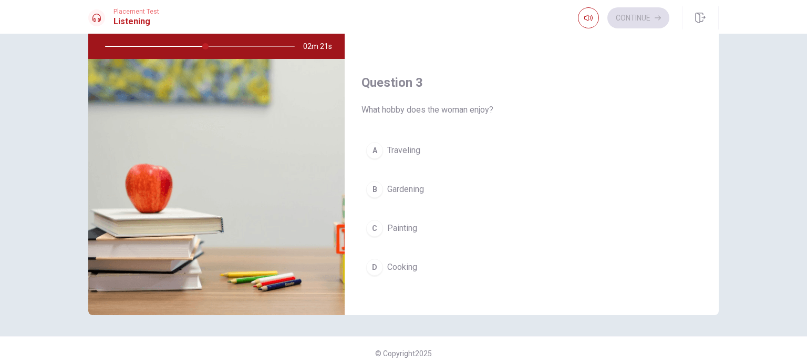
scroll to position [473, 0]
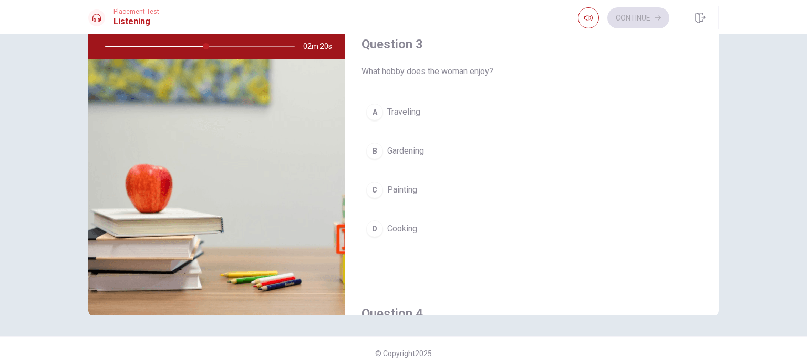
click at [376, 148] on div "B" at bounding box center [374, 150] width 17 height 17
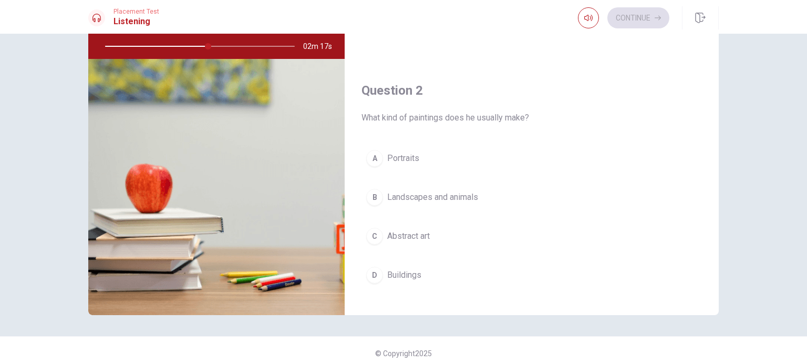
scroll to position [210, 0]
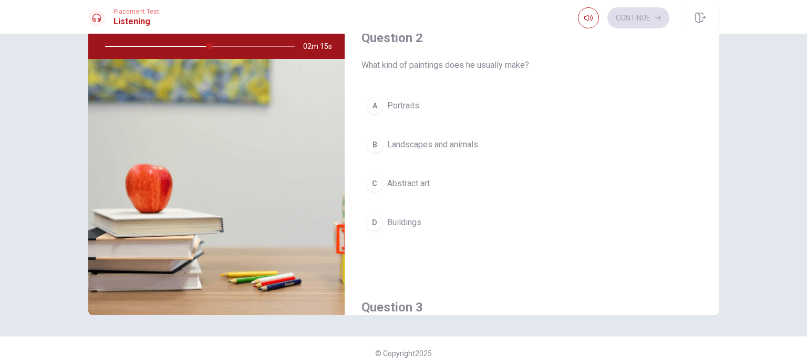
click at [372, 143] on div "B" at bounding box center [374, 144] width 17 height 17
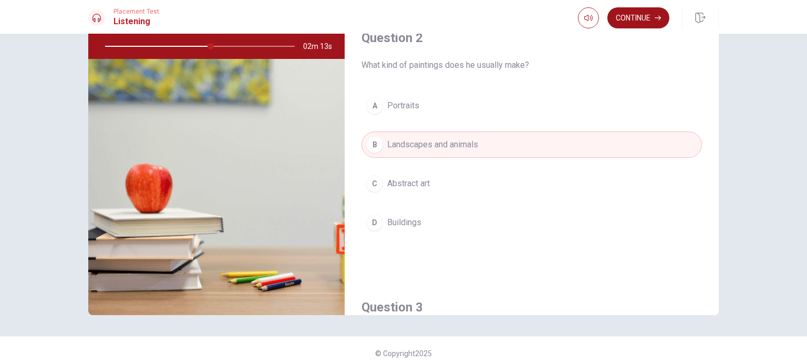
click at [636, 19] on button "Continue" at bounding box center [639, 17] width 62 height 21
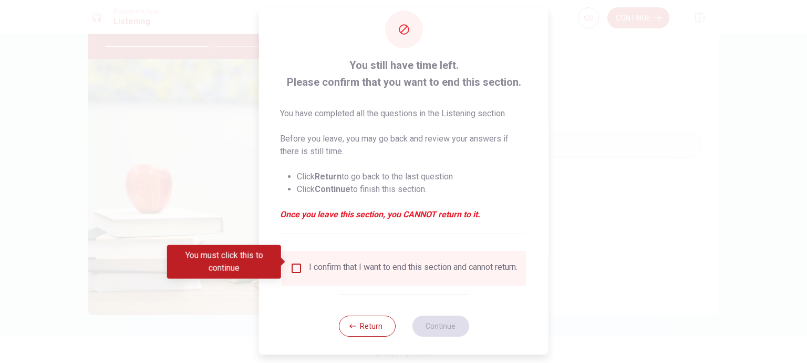
scroll to position [29, 0]
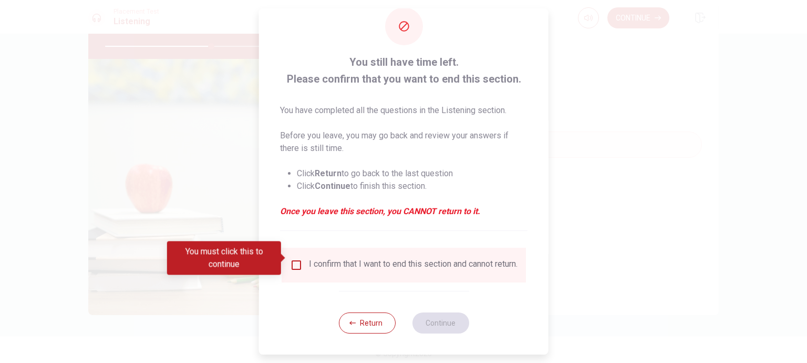
click at [292, 259] on input "You must click this to continue" at bounding box center [296, 265] width 13 height 13
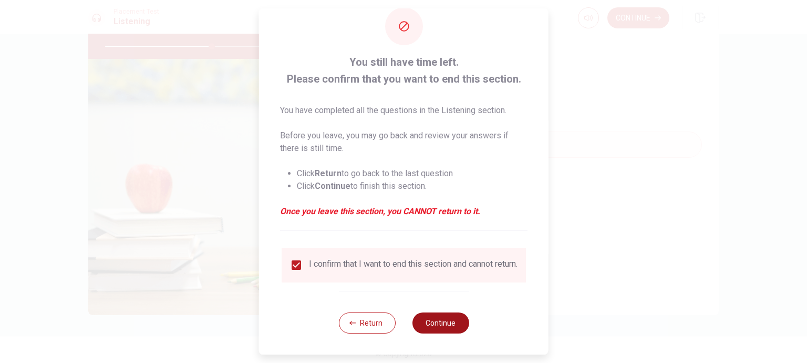
click at [448, 321] on button "Continue" at bounding box center [440, 322] width 57 height 21
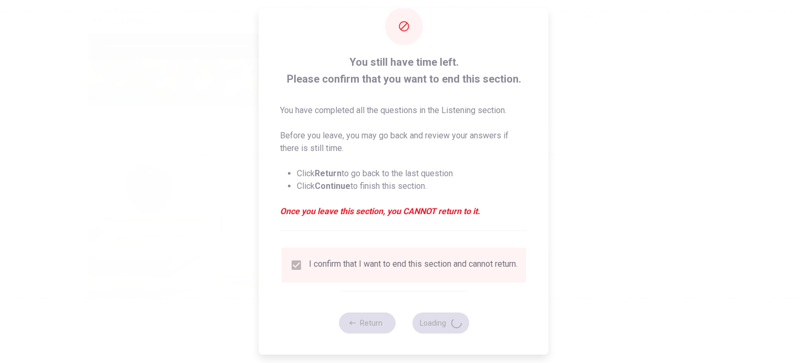
type input "57"
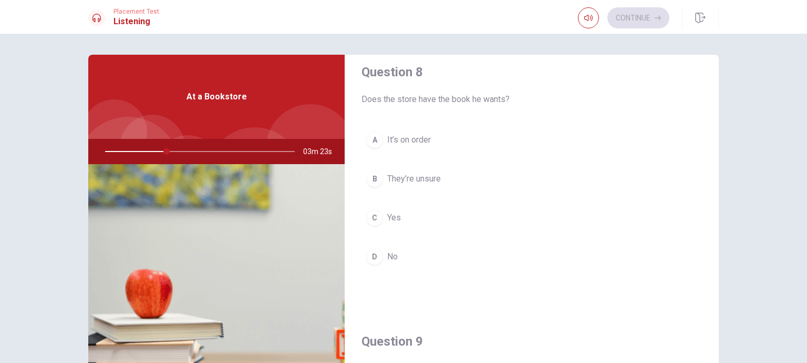
scroll to position [526, 0]
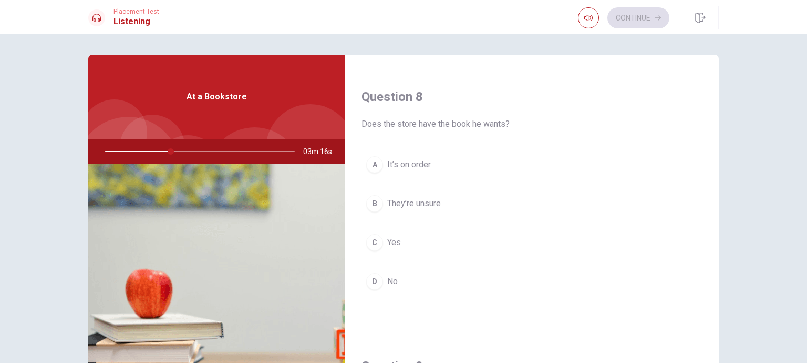
drag, startPoint x: 363, startPoint y: 238, endPoint x: 369, endPoint y: 240, distance: 6.2
click at [369, 240] on button "C Yes" at bounding box center [532, 242] width 341 height 26
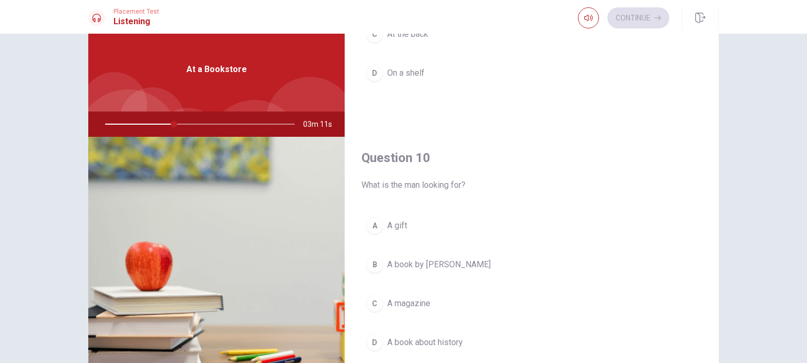
scroll to position [53, 0]
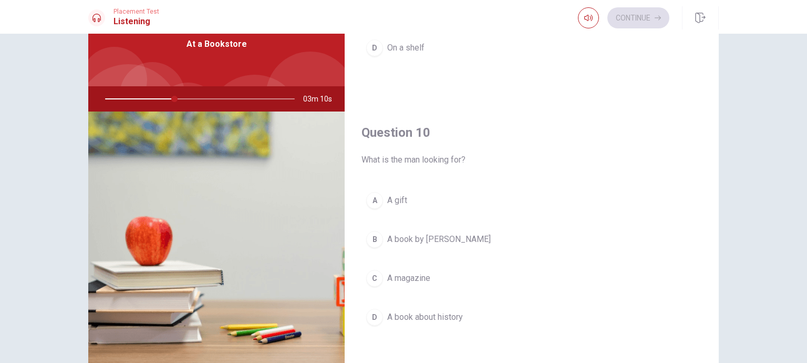
click at [371, 232] on div "B" at bounding box center [374, 239] width 17 height 17
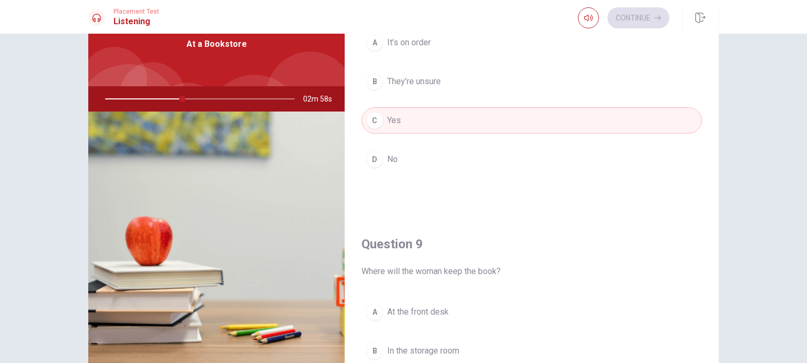
scroll to position [713, 0]
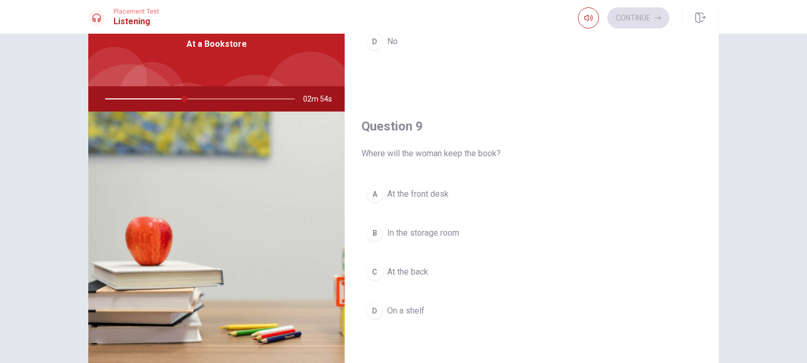
click at [377, 187] on div "A" at bounding box center [374, 194] width 17 height 17
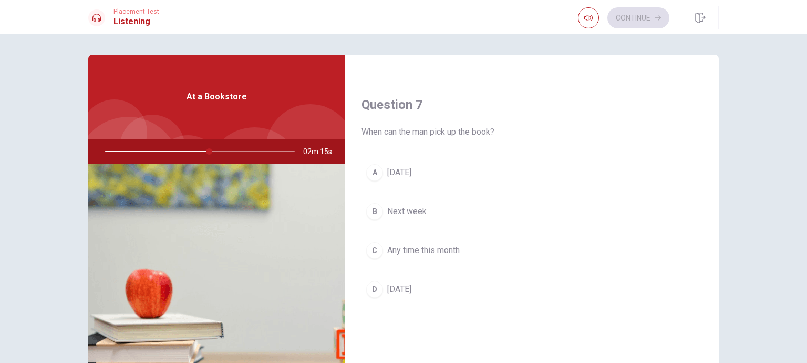
scroll to position [240, 0]
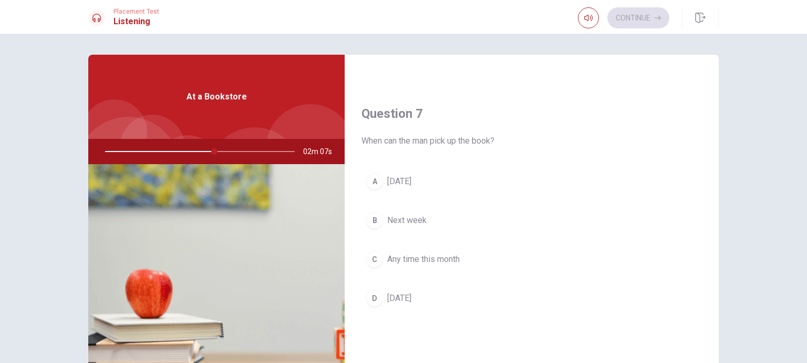
click at [378, 290] on div "D" at bounding box center [374, 298] width 17 height 17
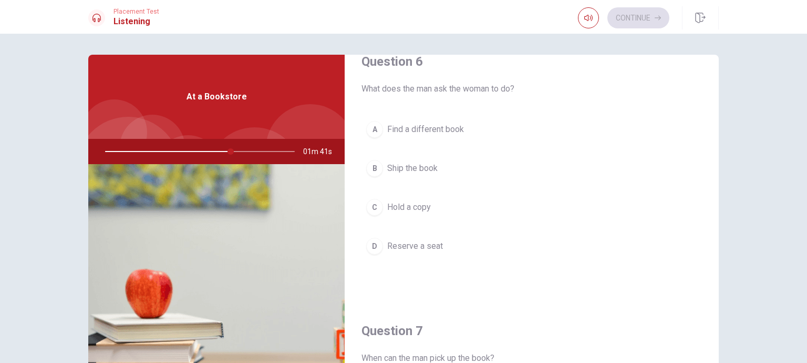
scroll to position [0, 0]
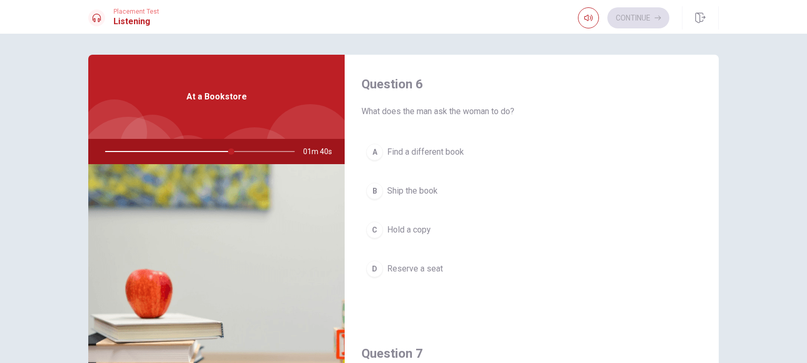
click at [370, 196] on div "B" at bounding box center [374, 190] width 17 height 17
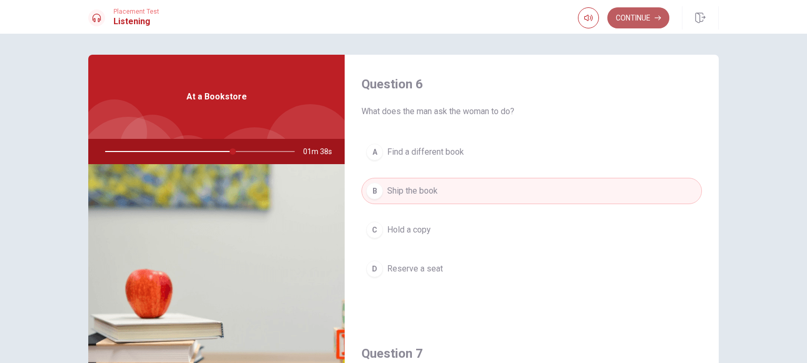
click at [647, 20] on button "Continue" at bounding box center [639, 17] width 62 height 21
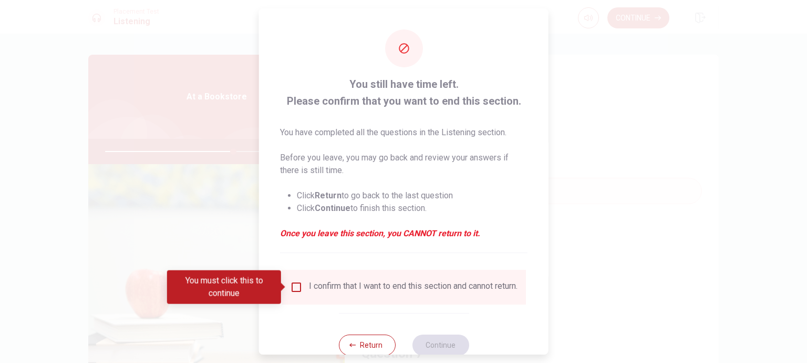
click at [290, 291] on input "You must click this to continue" at bounding box center [296, 287] width 13 height 13
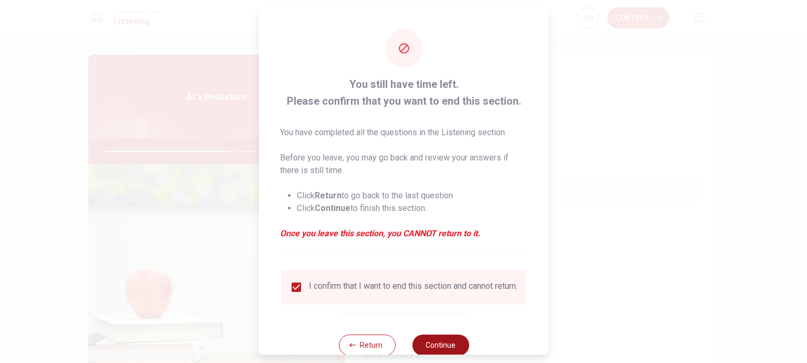
click at [439, 343] on button "Continue" at bounding box center [440, 344] width 57 height 21
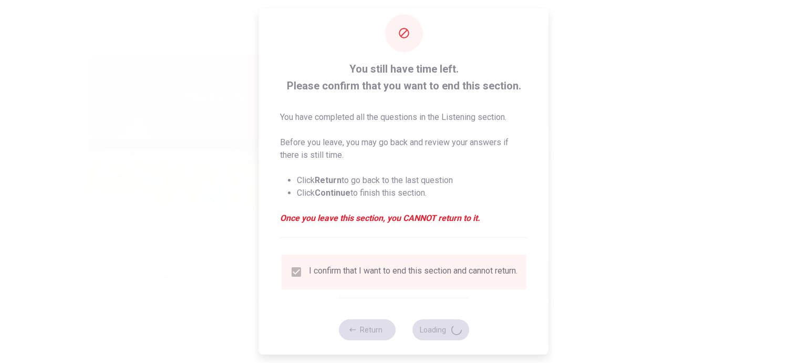
scroll to position [29, 0]
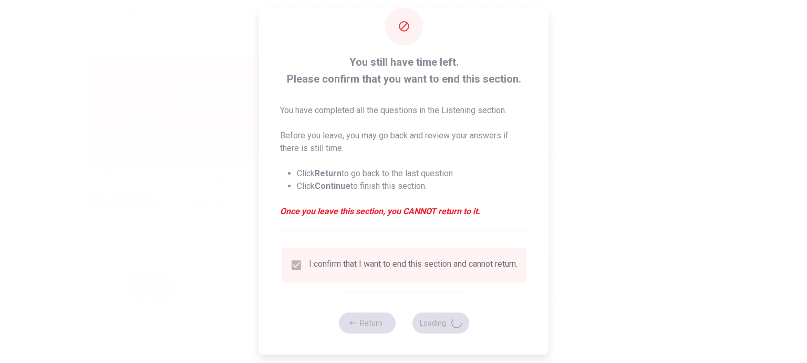
type input "69"
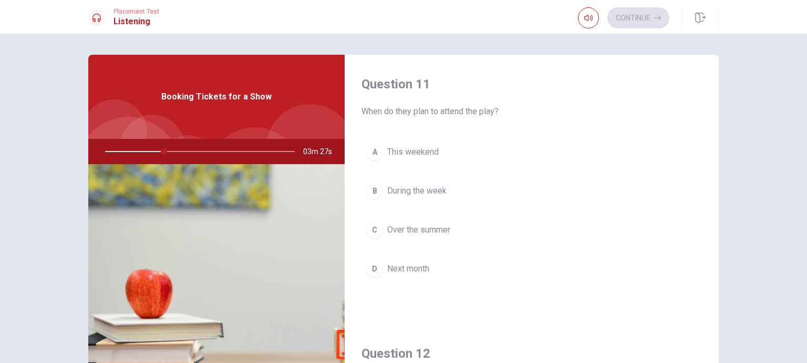
scroll to position [53, 0]
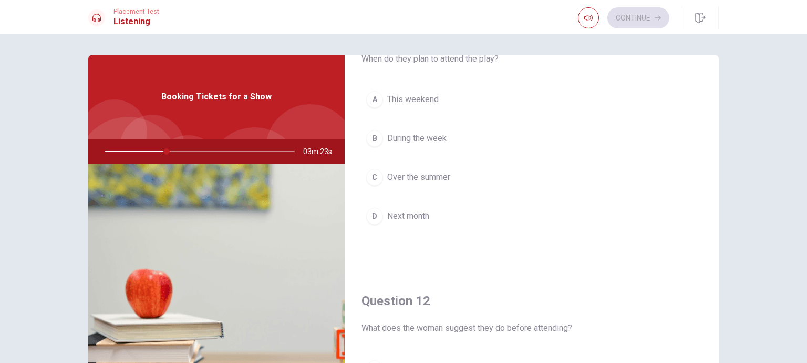
click at [372, 96] on div "A" at bounding box center [374, 99] width 17 height 17
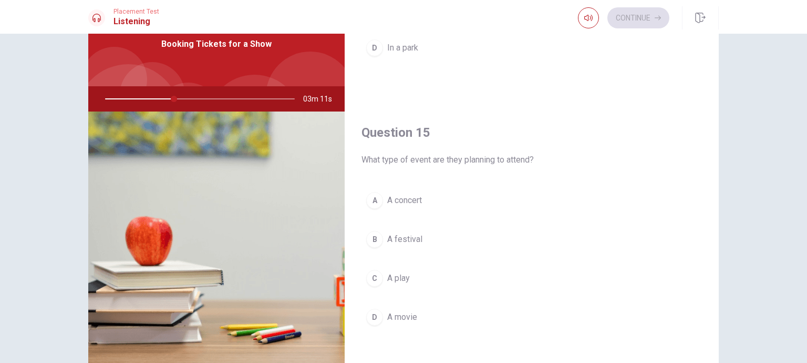
click at [366, 197] on div "A" at bounding box center [374, 200] width 17 height 17
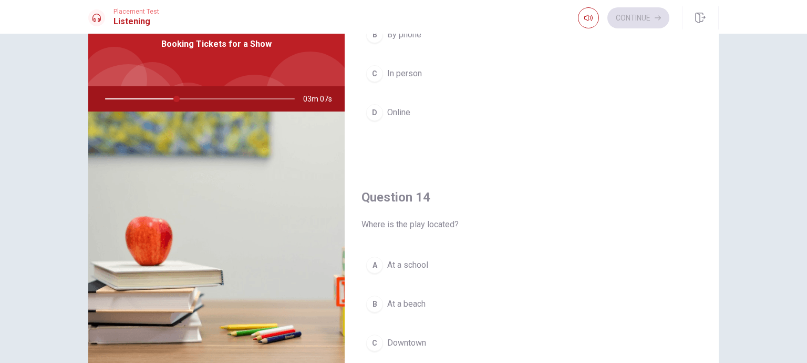
scroll to position [660, 0]
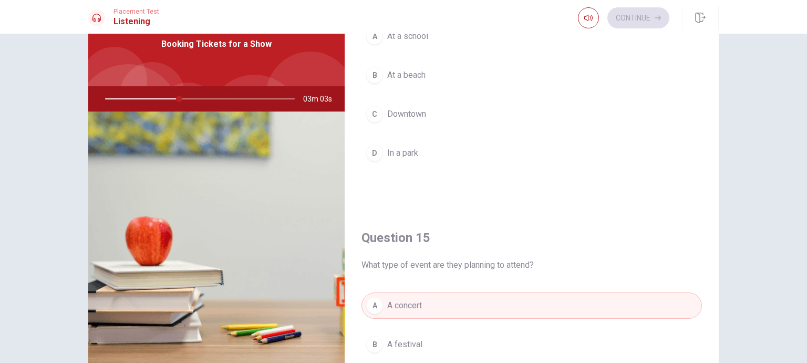
click at [385, 101] on button "C Downtown" at bounding box center [532, 114] width 341 height 26
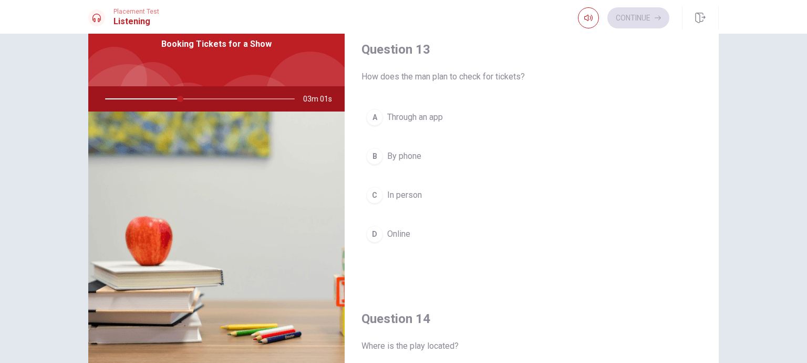
scroll to position [502, 0]
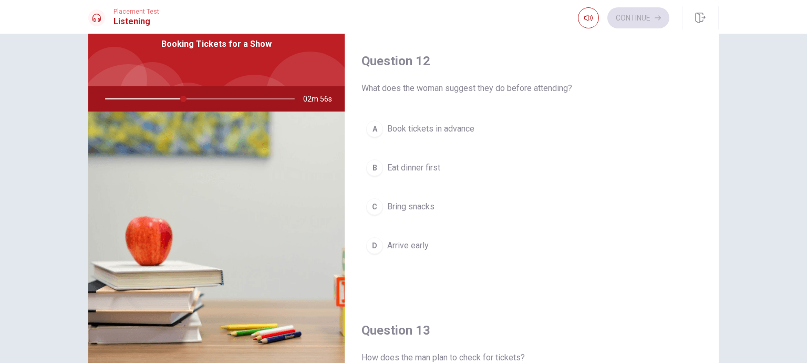
click at [398, 128] on span "Book tickets in advance" at bounding box center [430, 128] width 87 height 13
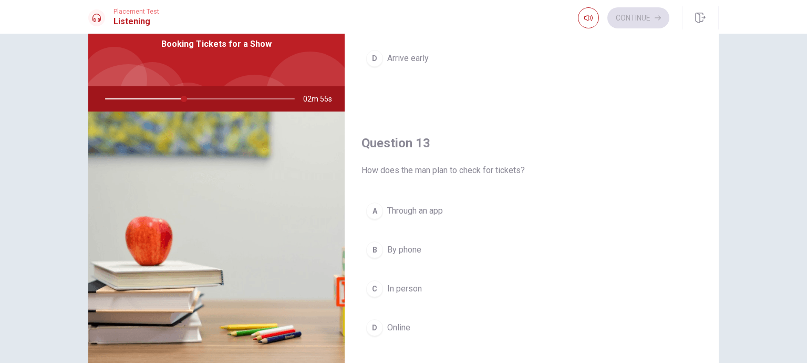
scroll to position [450, 0]
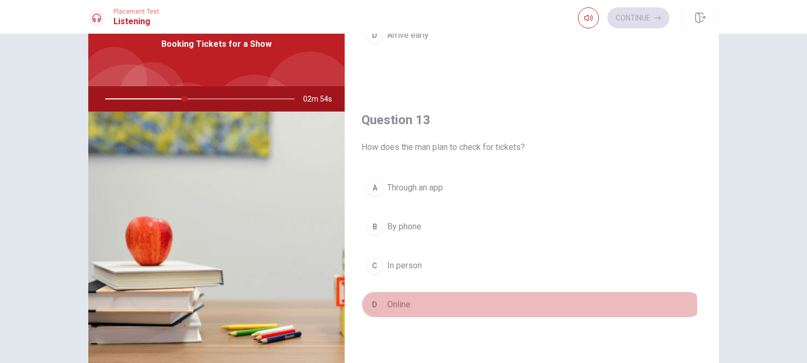
click at [398, 306] on span "Online" at bounding box center [398, 304] width 23 height 13
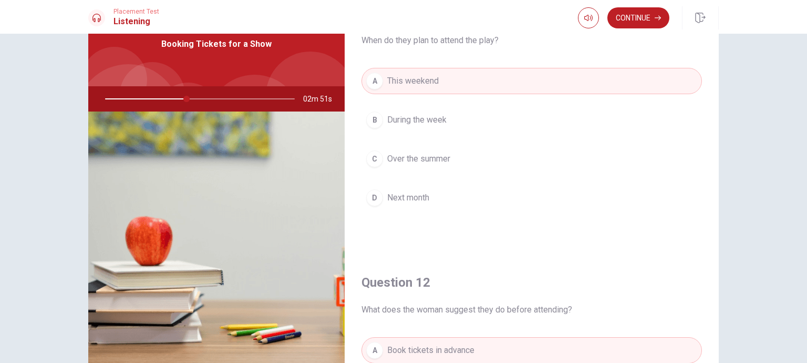
scroll to position [0, 0]
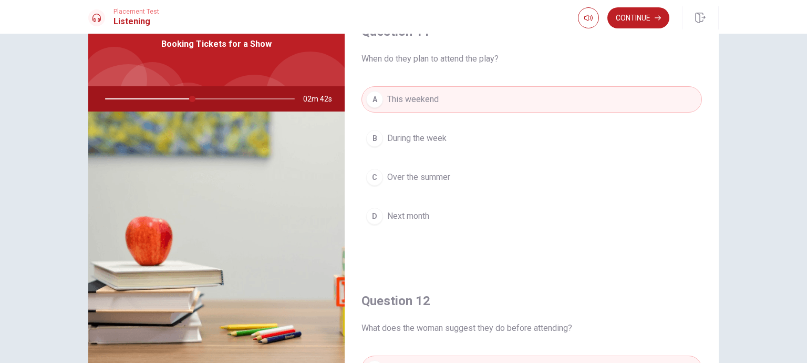
click at [409, 212] on span "Next month" at bounding box center [408, 216] width 42 height 13
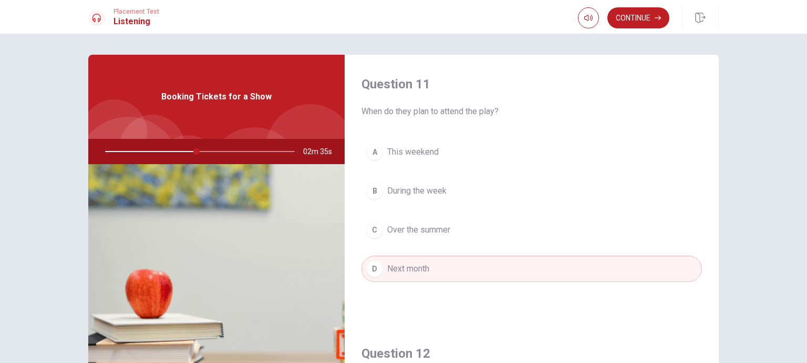
click at [399, 156] on span "This weekend" at bounding box center [413, 152] width 52 height 13
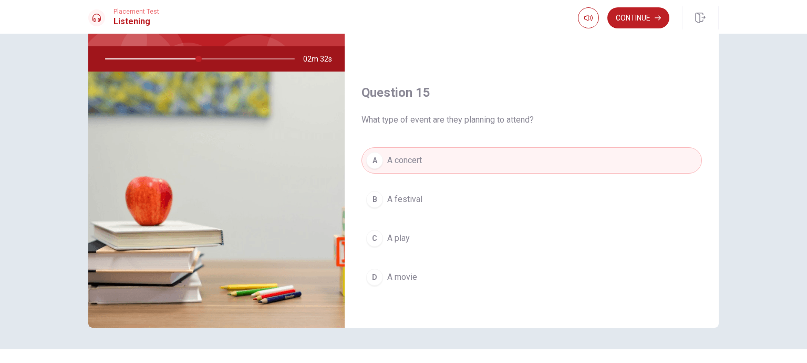
scroll to position [111, 0]
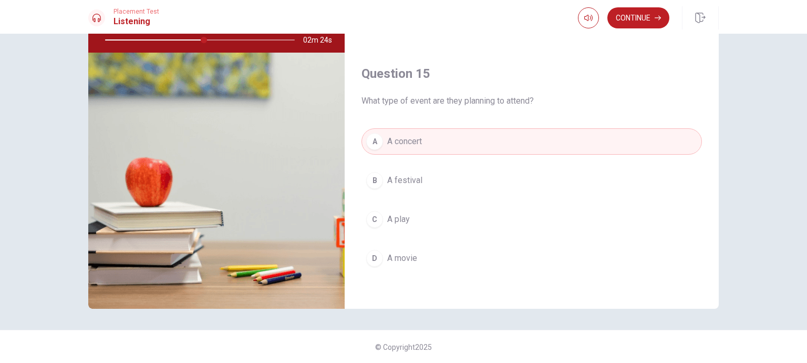
click at [399, 217] on span "A play" at bounding box center [398, 219] width 23 height 13
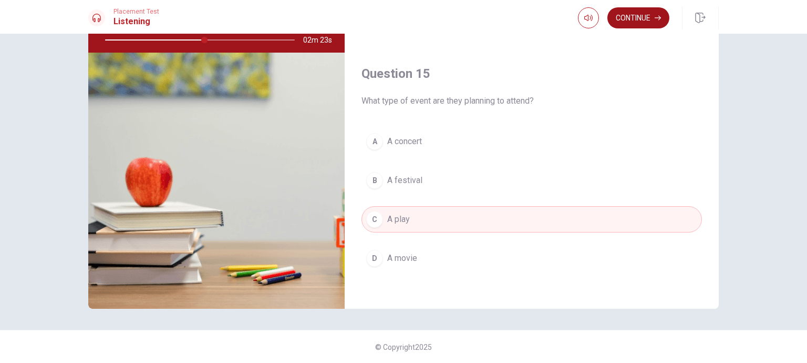
click at [633, 23] on button "Continue" at bounding box center [639, 17] width 62 height 21
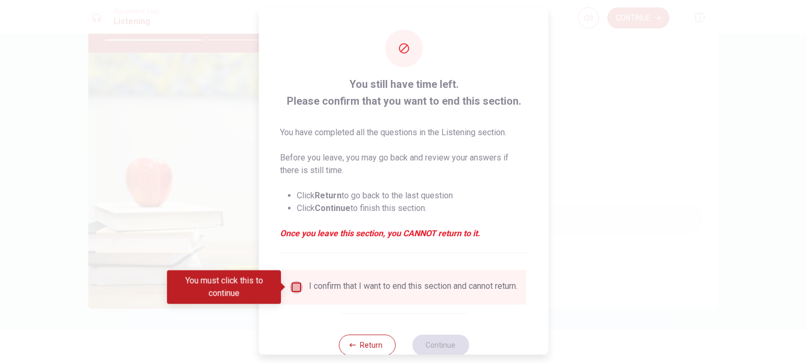
click at [292, 286] on input "You must click this to continue" at bounding box center [296, 287] width 13 height 13
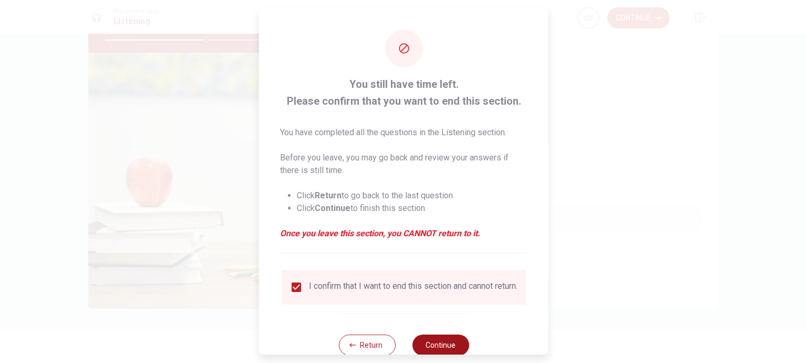
click at [446, 348] on button "Continue" at bounding box center [440, 344] width 57 height 21
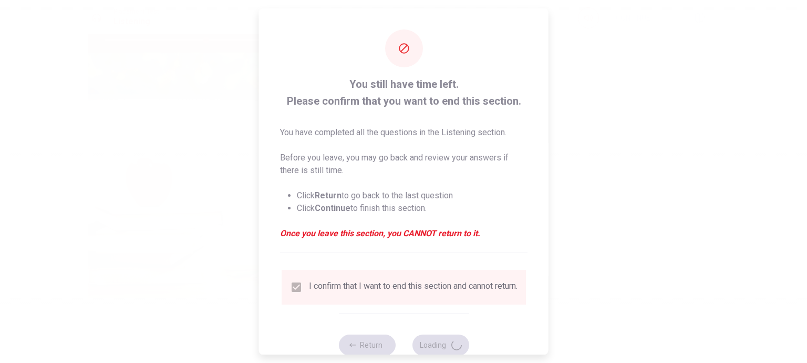
type input "54"
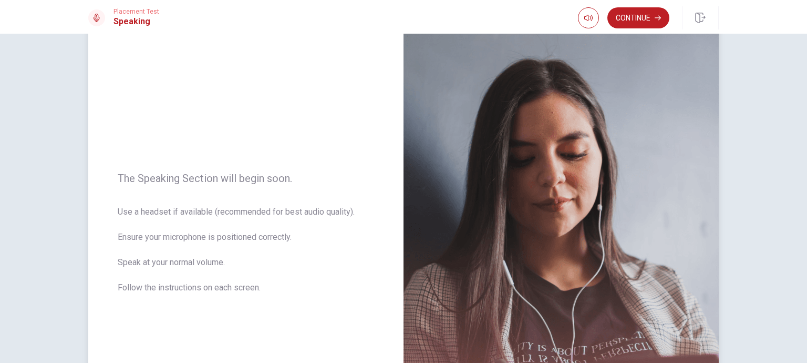
scroll to position [105, 0]
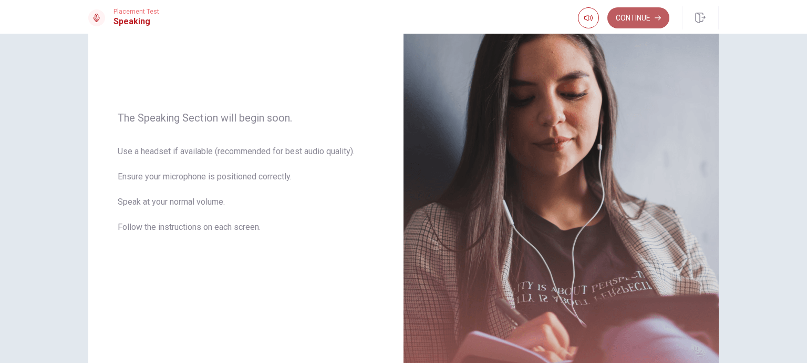
click at [649, 12] on button "Continue" at bounding box center [639, 17] width 62 height 21
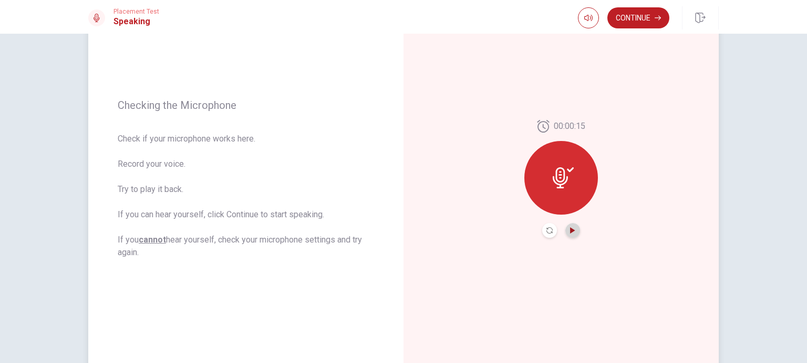
click at [572, 232] on icon "Play Audio" at bounding box center [573, 230] width 6 height 6
click at [639, 20] on button "Continue" at bounding box center [639, 17] width 62 height 21
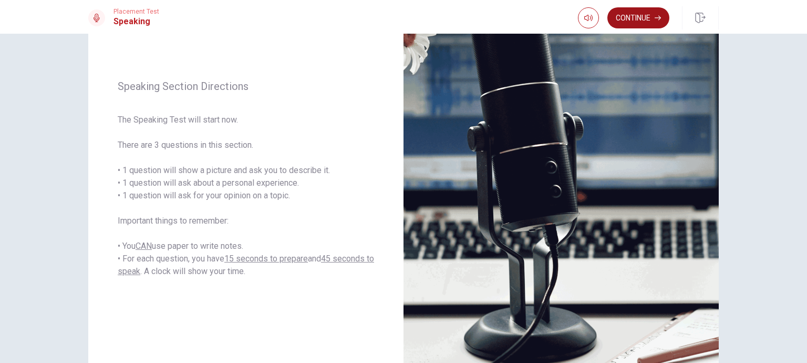
click at [654, 18] on button "Continue" at bounding box center [639, 17] width 62 height 21
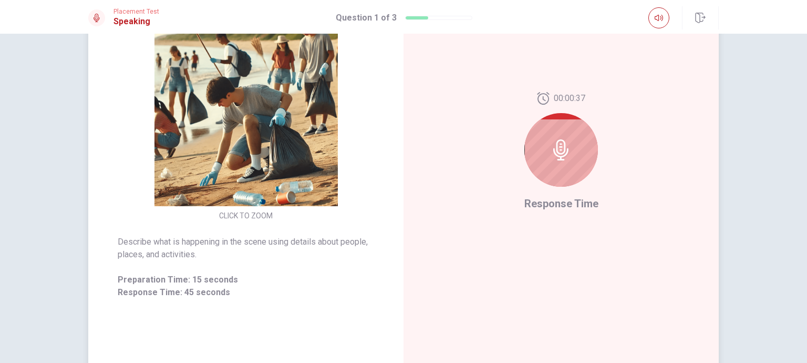
scroll to position [150, 0]
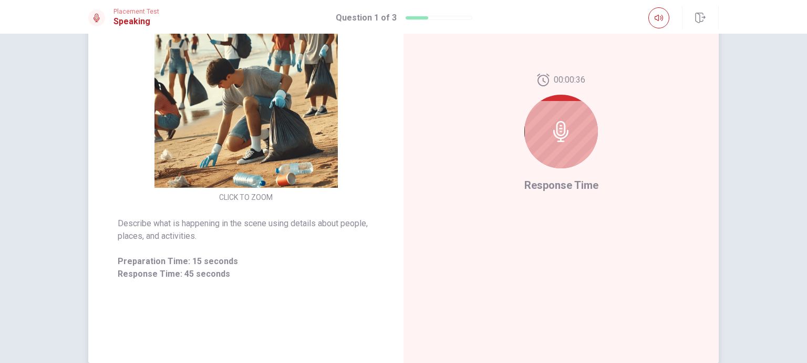
click at [587, 140] on div at bounding box center [561, 132] width 74 height 74
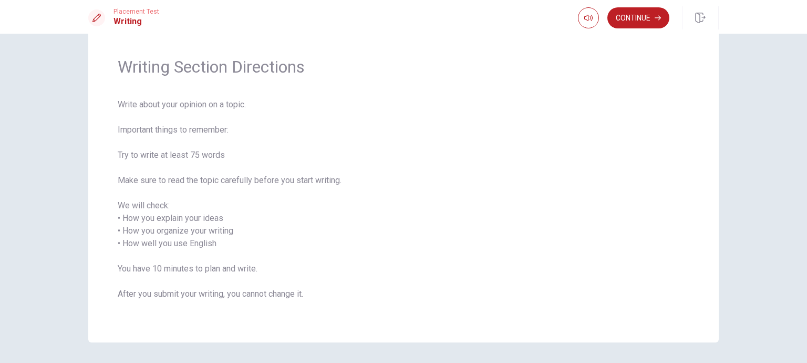
scroll to position [53, 0]
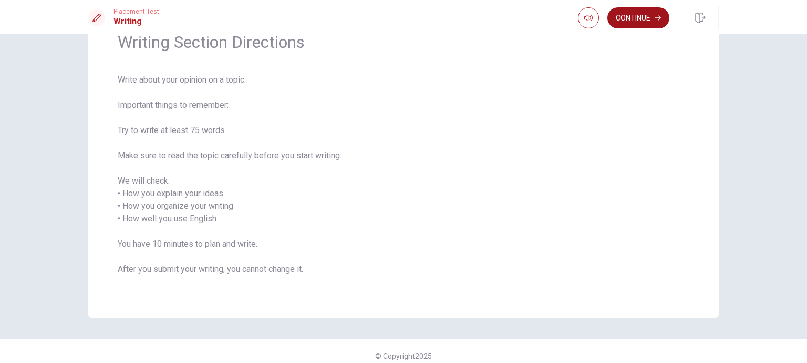
click at [668, 20] on button "Continue" at bounding box center [639, 17] width 62 height 21
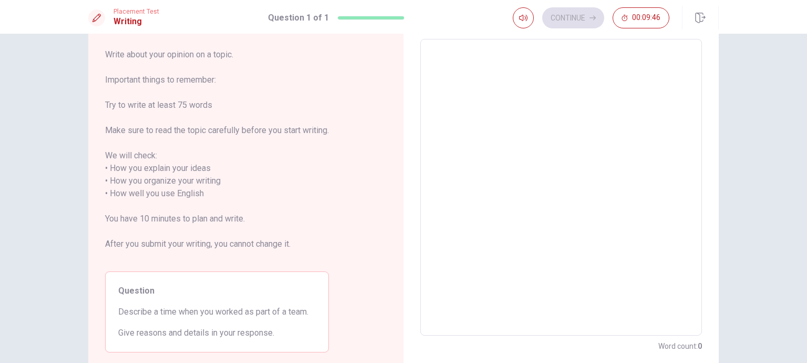
scroll to position [0, 0]
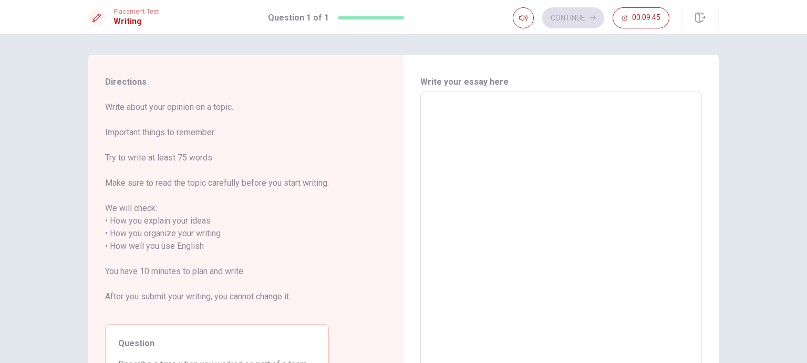
click at [441, 100] on textarea at bounding box center [561, 239] width 267 height 279
type textarea "f"
type textarea "x"
type textarea "fo"
type textarea "x"
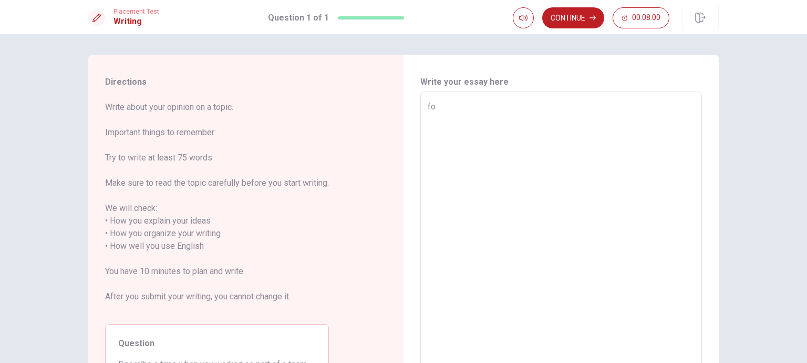
type textarea "for"
type textarea "x"
type textarea "for"
type textarea "x"
type textarea "for m"
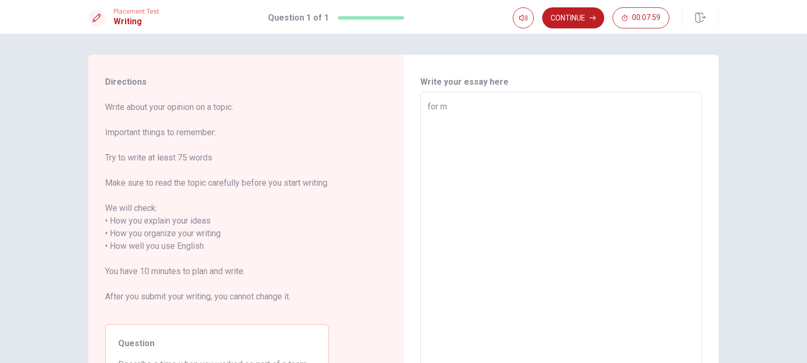
type textarea "x"
type textarea "for my"
type textarea "x"
type textarea "for m"
type textarea "x"
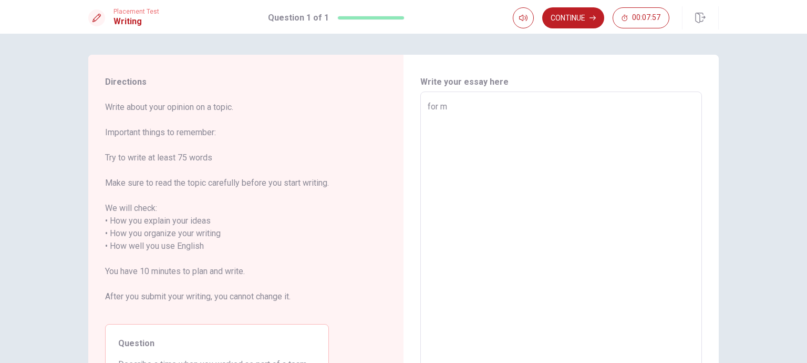
type textarea "for"
type textarea "x"
type textarea "for"
type textarea "x"
type textarea "fo"
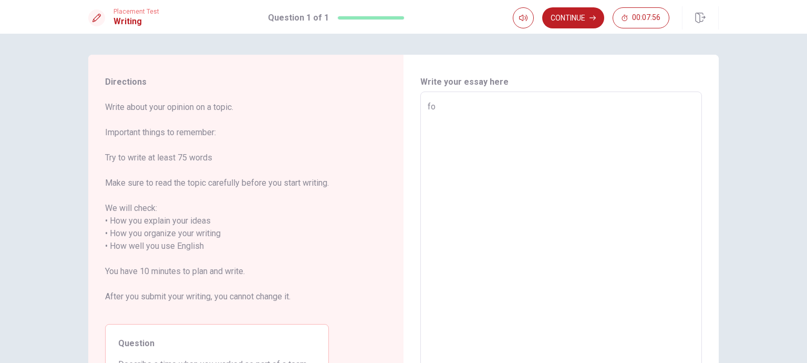
type textarea "x"
type textarea "f"
type textarea "x"
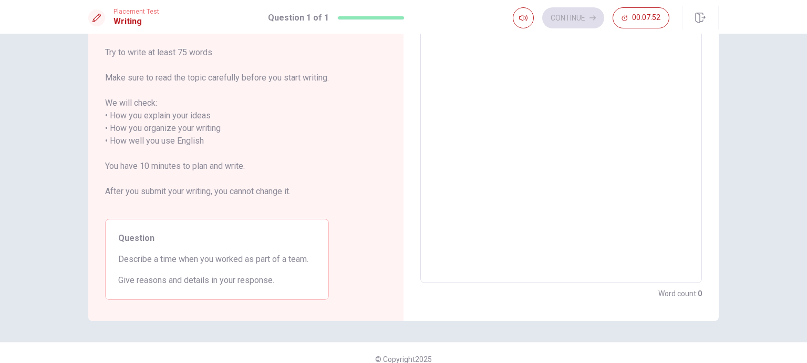
scroll to position [117, 0]
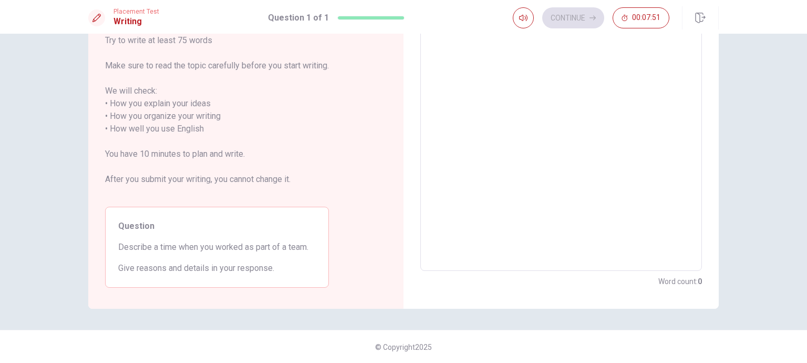
type textarea "ak"
type textarea "x"
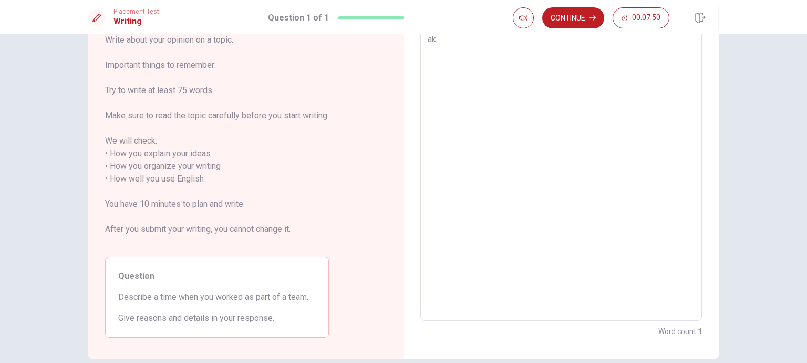
type textarea "akd"
type textarea "x"
type textarea "akds"
type textarea "x"
type textarea "akds"
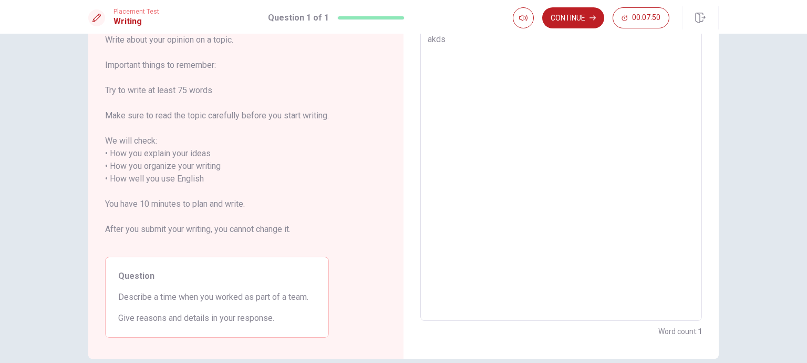
type textarea "x"
type textarea "akds s"
type textarea "x"
type textarea "akds sm"
type textarea "x"
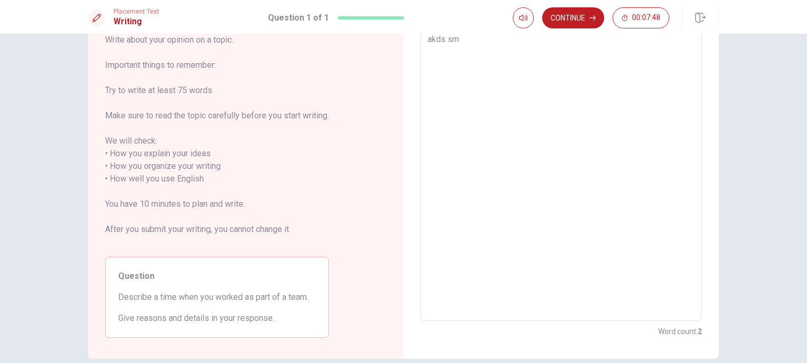
type textarea "akds s"
type textarea "x"
type textarea "akds"
type textarea "x"
type textarea "akds"
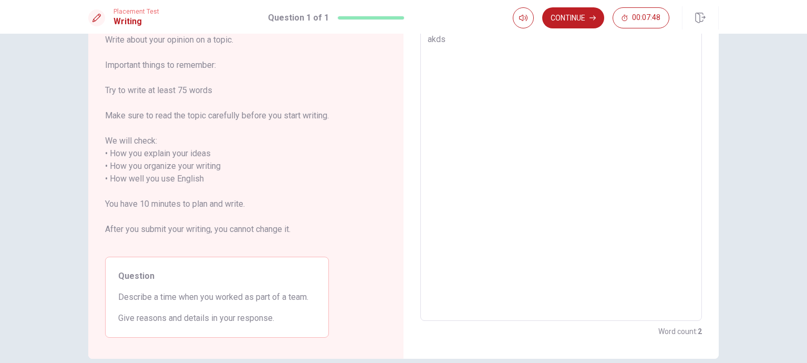
type textarea "x"
type textarea "akd"
type textarea "x"
type textarea "ak"
type textarea "x"
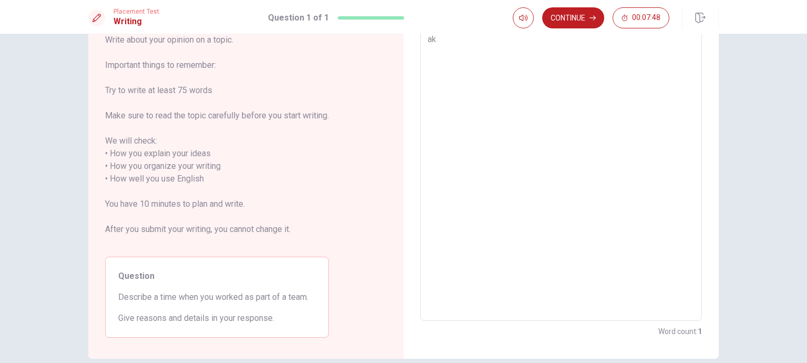
type textarea "a"
type textarea "x"
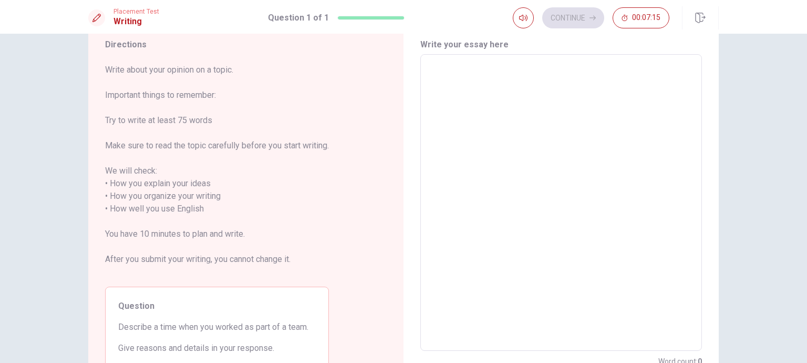
scroll to position [53, 0]
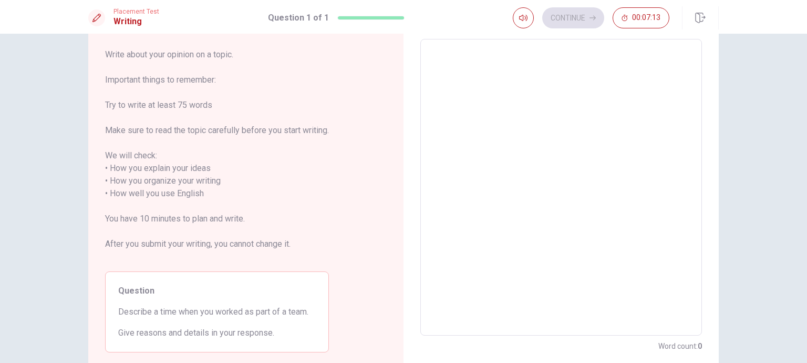
type textarea "f"
type textarea "x"
type textarea "fo"
type textarea "x"
type textarea "for"
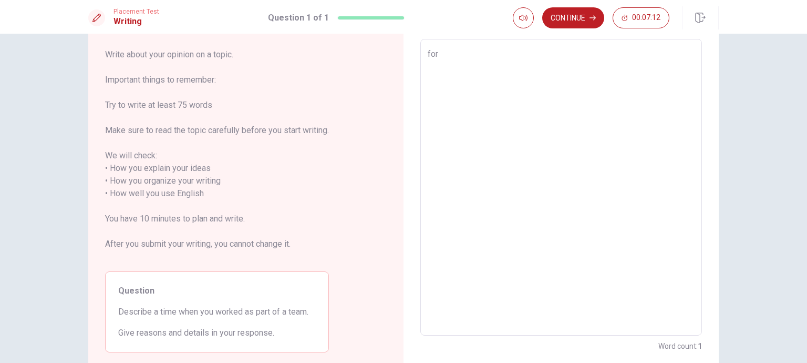
type textarea "x"
type textarea "fo"
type textarea "x"
type textarea "f"
type textarea "x"
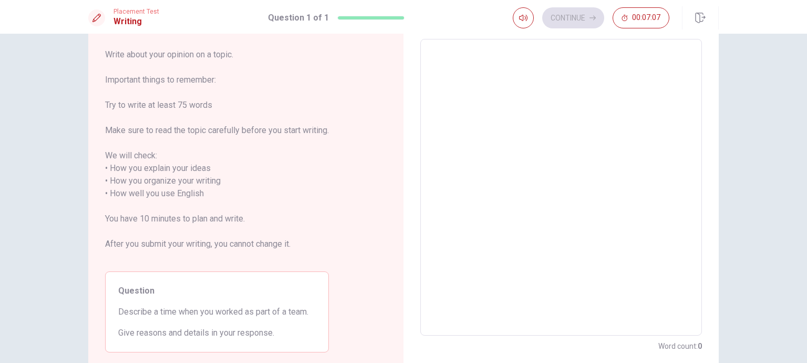
type textarea "t"
type textarea "x"
type textarea "th"
type textarea "x"
type textarea "the"
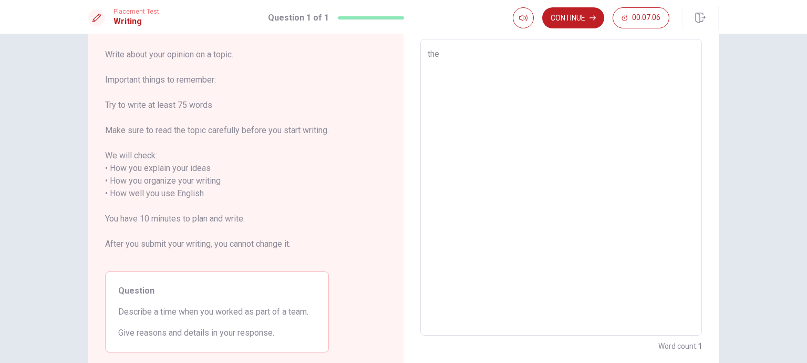
type textarea "x"
type textarea "the"
type textarea "x"
type textarea "the w"
type textarea "x"
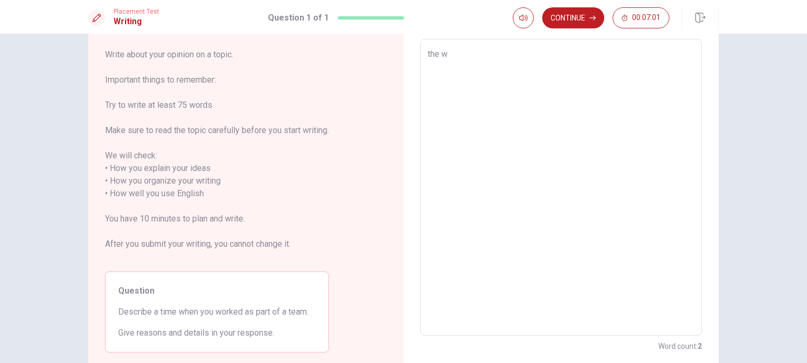
type textarea "the wo"
type textarea "x"
type textarea "the wor"
type textarea "x"
type textarea "the work"
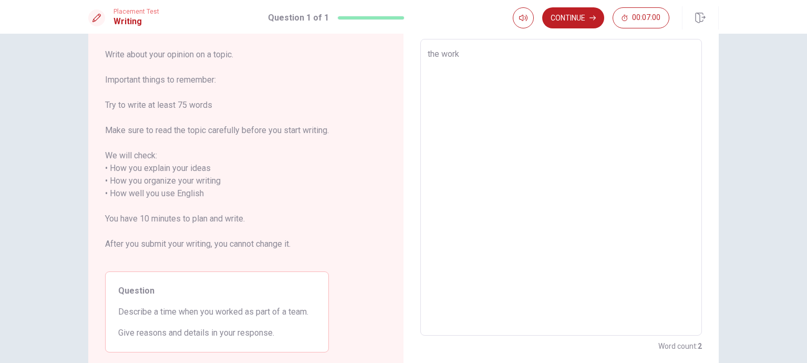
type textarea "x"
type textarea "the worke"
type textarea "x"
type textarea "the worked"
type textarea "x"
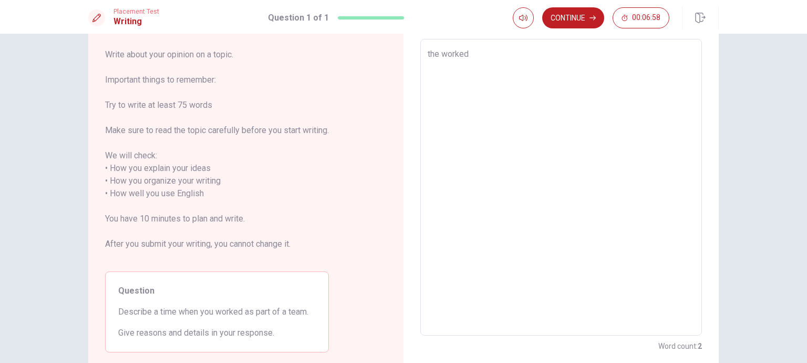
type textarea "the worked"
type textarea "x"
type textarea "the worked a"
type textarea "x"
type textarea "the worked a"
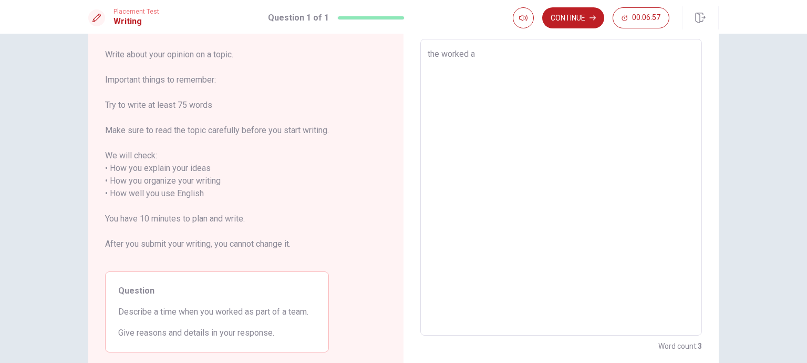
type textarea "x"
type textarea "the worked a"
type textarea "x"
type textarea "the worked"
type textarea "x"
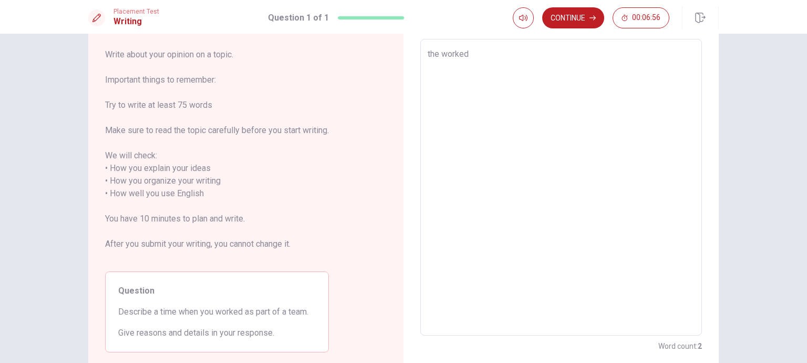
type textarea "the worked"
type textarea "x"
type textarea "the worke"
type textarea "x"
type textarea "the work"
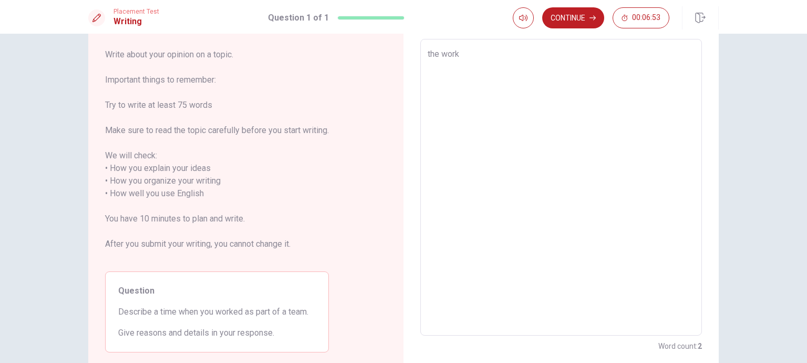
type textarea "x"
type textarea "the wor"
type textarea "x"
type textarea "the wo"
type textarea "x"
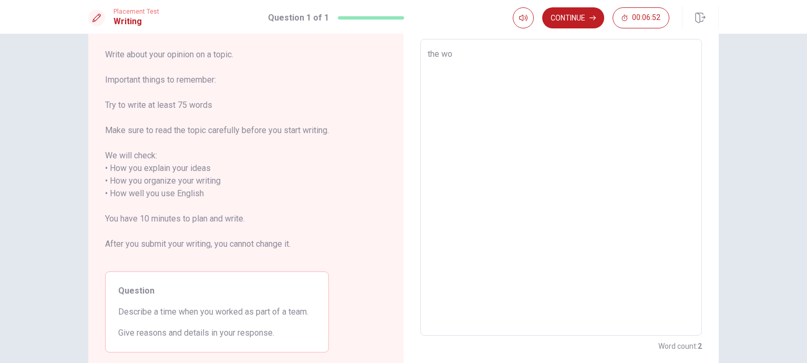
type textarea "the w"
type textarea "x"
type textarea "the"
type textarea "x"
type textarea "the"
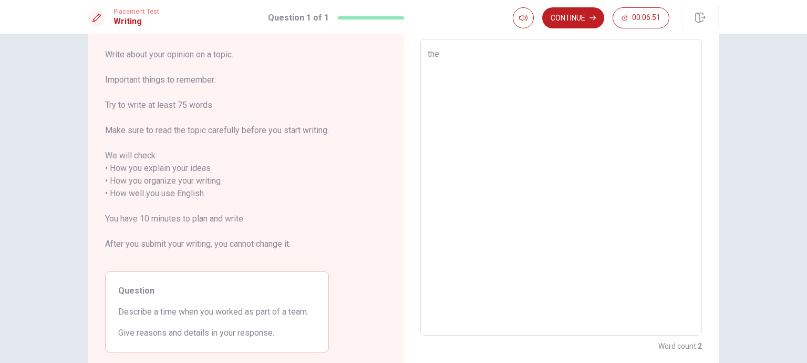
type textarea "x"
type textarea "th"
type textarea "x"
type textarea "t"
type textarea "x"
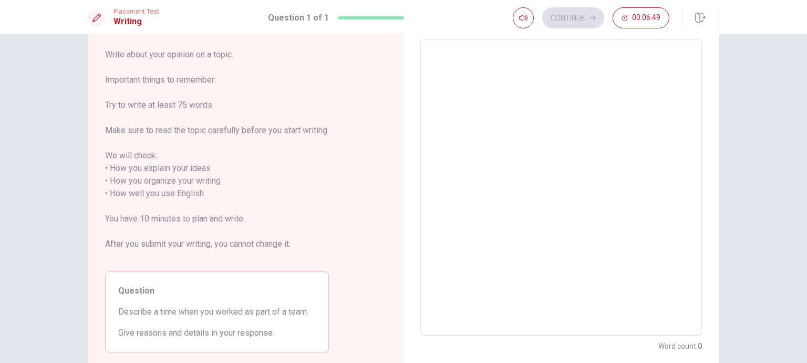
type textarea "f"
type textarea "x"
type textarea "fr"
type textarea "x"
type textarea "fro"
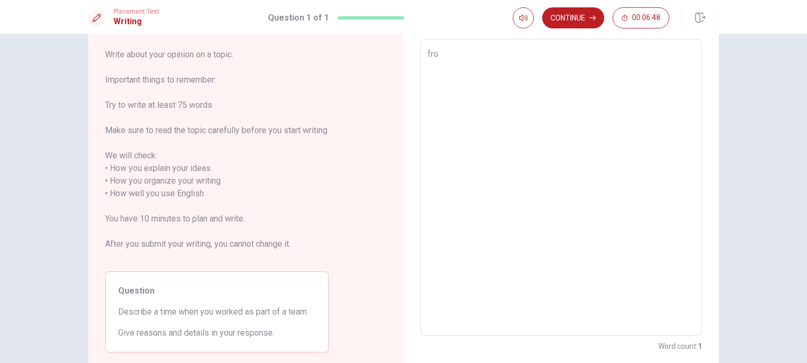
type textarea "x"
type textarea "fr"
type textarea "x"
type textarea "f"
type textarea "x"
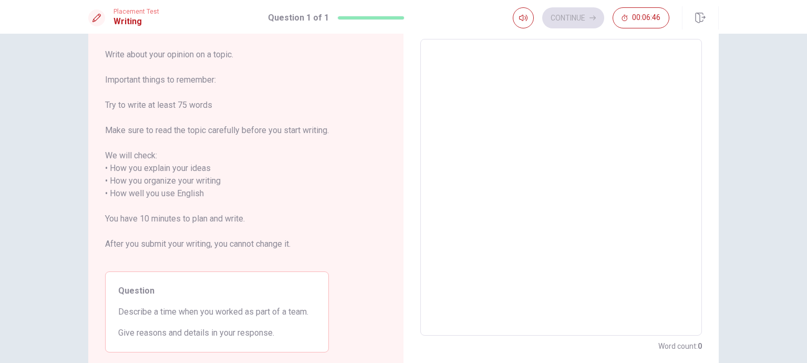
type textarea "f"
type textarea "x"
type textarea "fo"
type textarea "x"
type textarea "for"
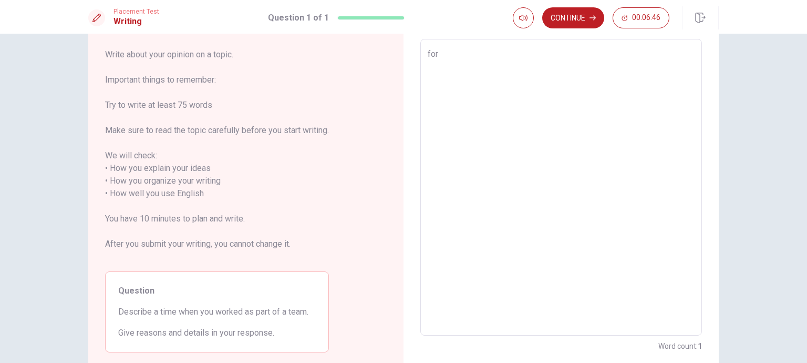
type textarea "x"
type textarea "for"
type textarea "x"
type textarea "for m"
type textarea "x"
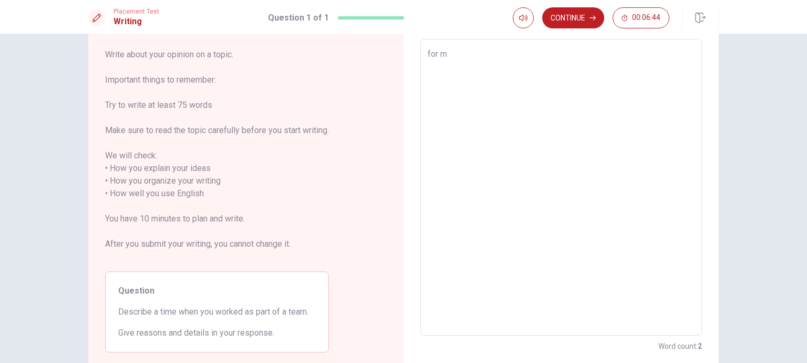
type textarea "for me"
type textarea "x"
type textarea "for me"
type textarea "x"
type textarea "for me"
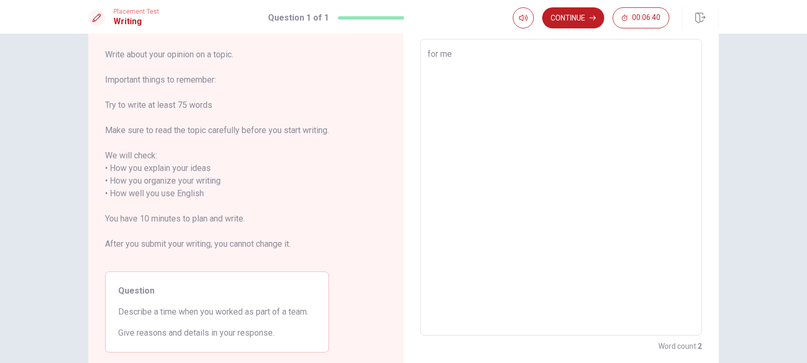
type textarea "x"
type textarea "for m"
type textarea "x"
type textarea "for"
type textarea "x"
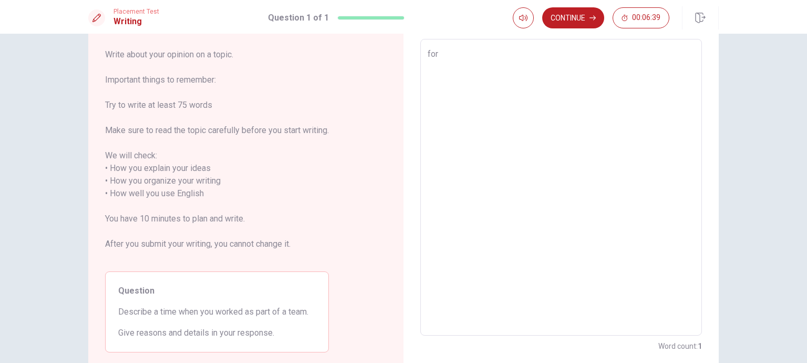
type textarea "for"
type textarea "x"
type textarea "fo"
type textarea "x"
type textarea "f"
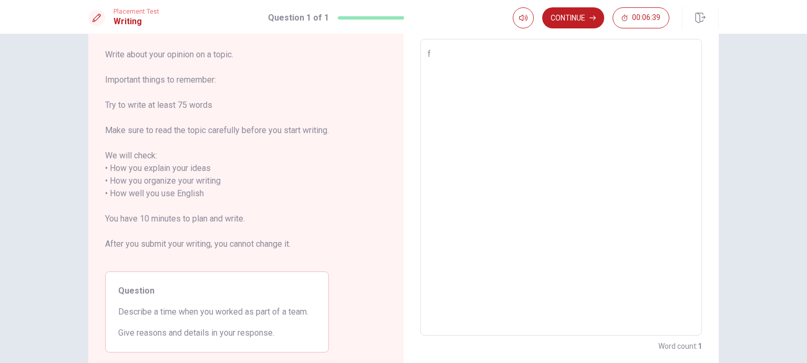
type textarea "x"
type textarea "f"
type textarea "x"
type textarea "fo"
type textarea "x"
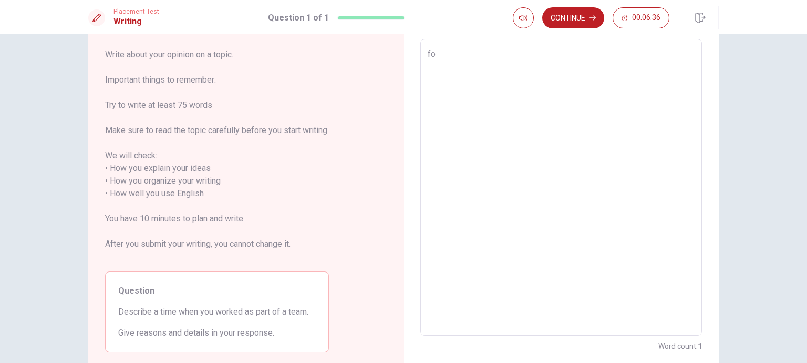
type textarea "for"
type textarea "x"
type textarea "for"
type textarea "x"
type textarea "for m"
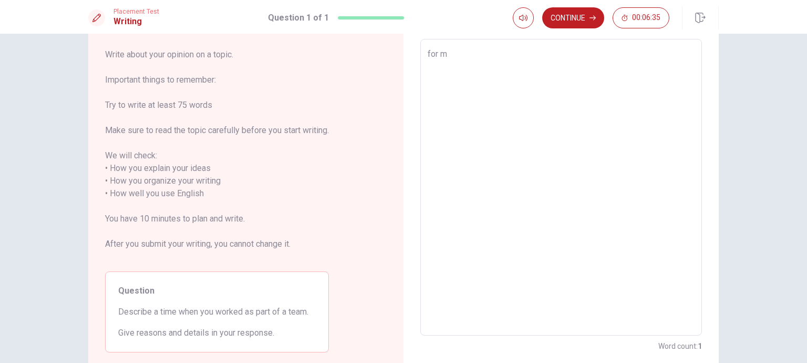
type textarea "x"
type textarea "for me"
type textarea "x"
type textarea "for me"
type textarea "x"
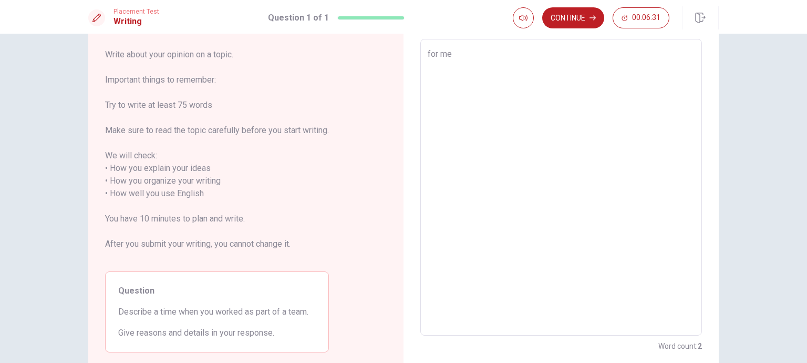
type textarea "for me a"
type textarea "x"
type textarea "for me"
type textarea "x"
type textarea "for me"
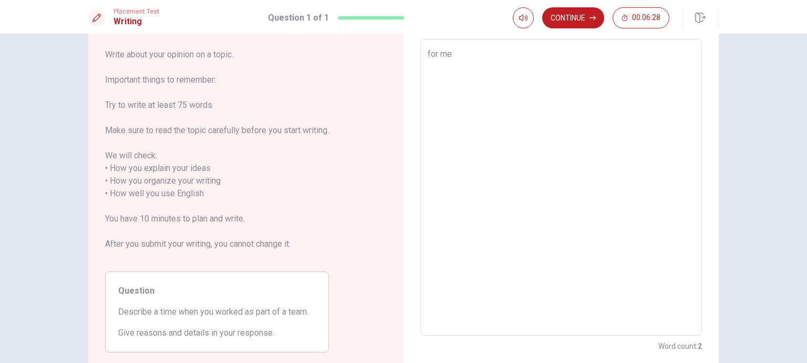
type textarea "x"
type textarea "for m"
type textarea "x"
type textarea "for"
type textarea "x"
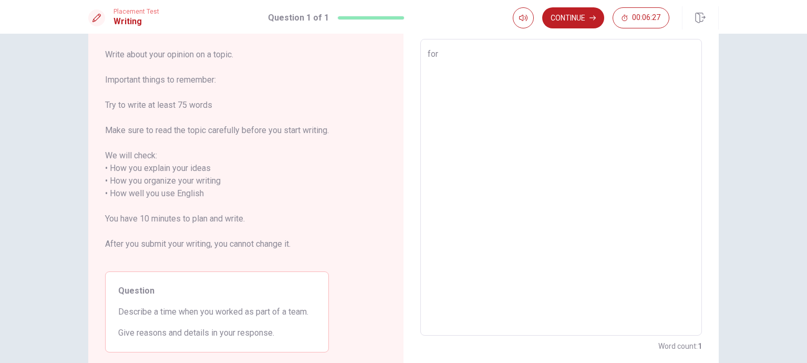
type textarea "for"
type textarea "x"
type textarea "fo"
type textarea "x"
type textarea "f"
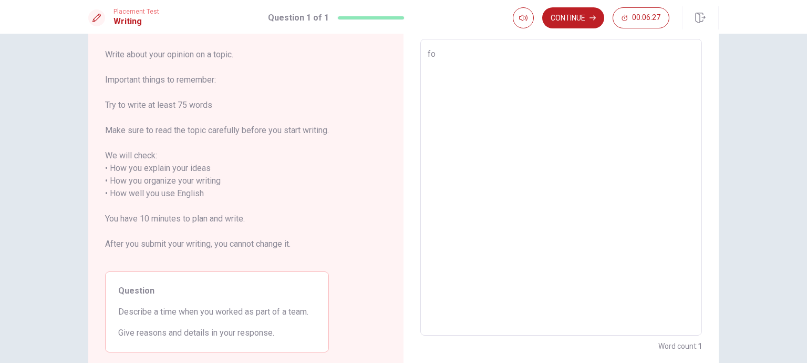
type textarea "x"
type textarea "i"
type textarea "x"
type textarea "i"
type textarea "x"
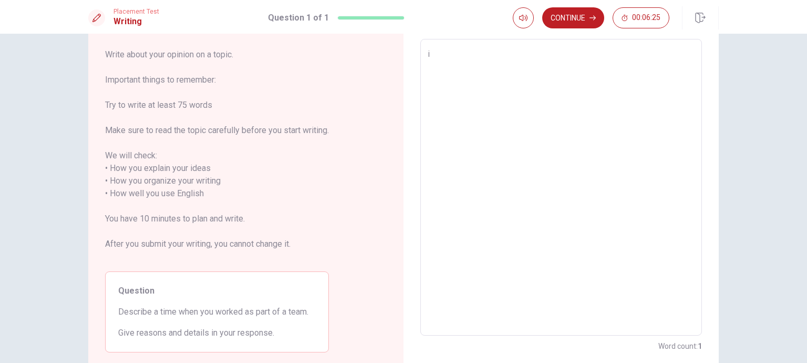
type textarea "i d"
type textarea "x"
type textarea "i do"
type textarea "x"
type textarea "i don"
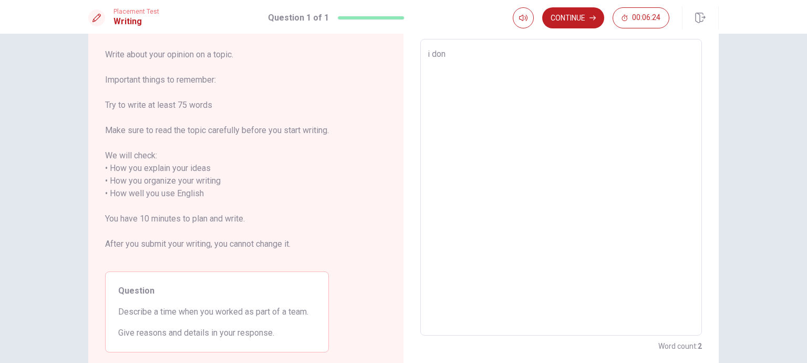
type textarea "x"
type textarea "i dont"
type textarea "x"
type textarea "i dont"
type textarea "x"
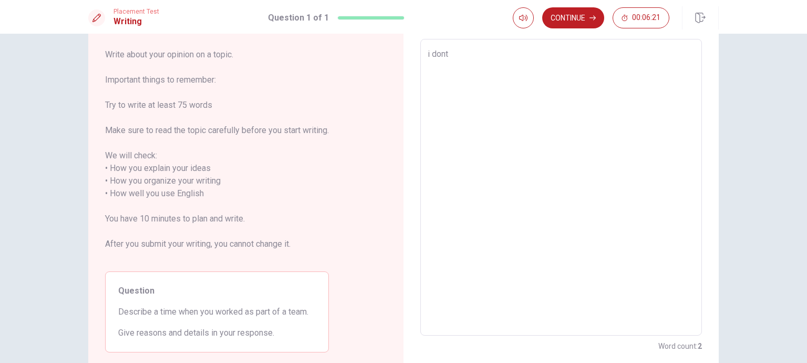
type textarea "i dont k"
type textarea "x"
type textarea "i dont kn"
type textarea "x"
type textarea "i dont kno"
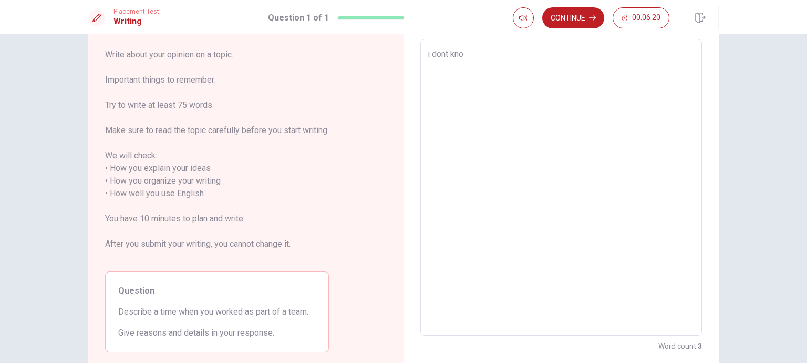
type textarea "x"
type textarea "i dont know"
type textarea "x"
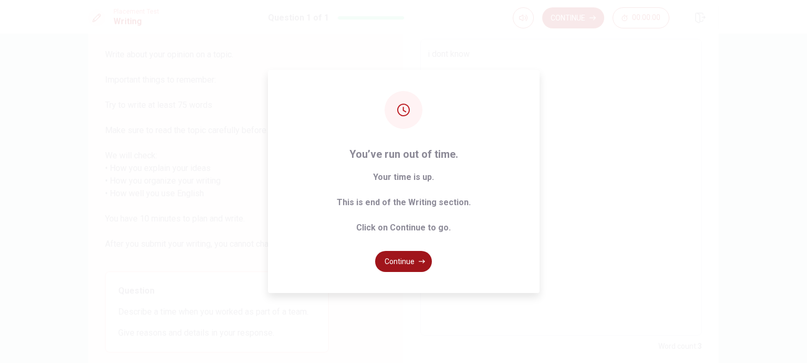
click at [382, 254] on button "Continue" at bounding box center [403, 261] width 57 height 21
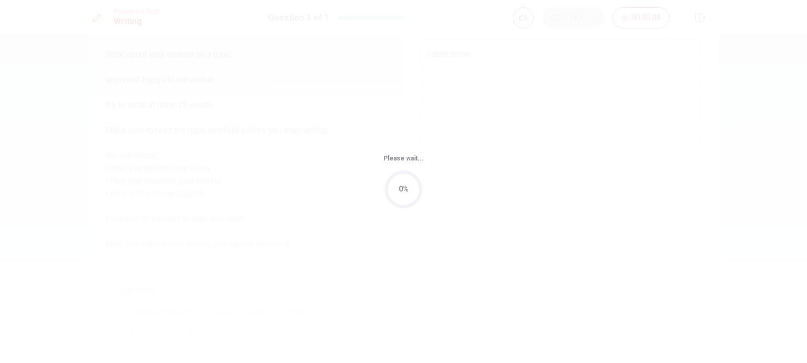
scroll to position [0, 0]
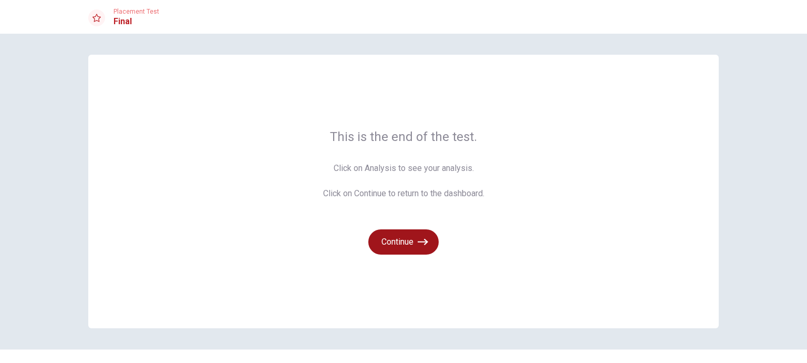
click at [406, 239] on button "Continue" at bounding box center [403, 241] width 70 height 25
